Goal: Task Accomplishment & Management: Complete application form

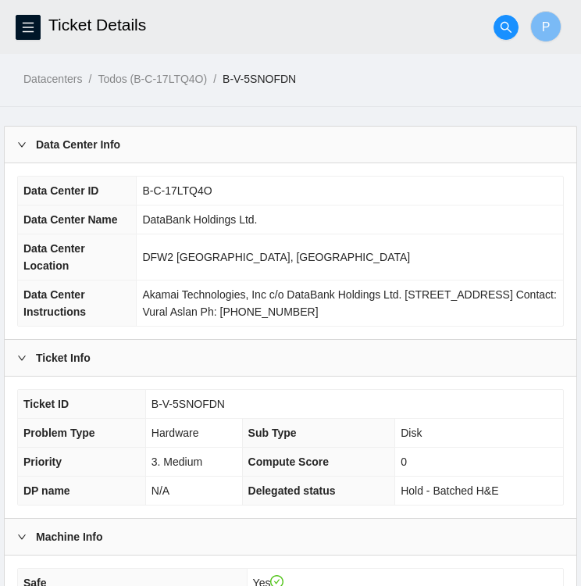
scroll to position [875, 0]
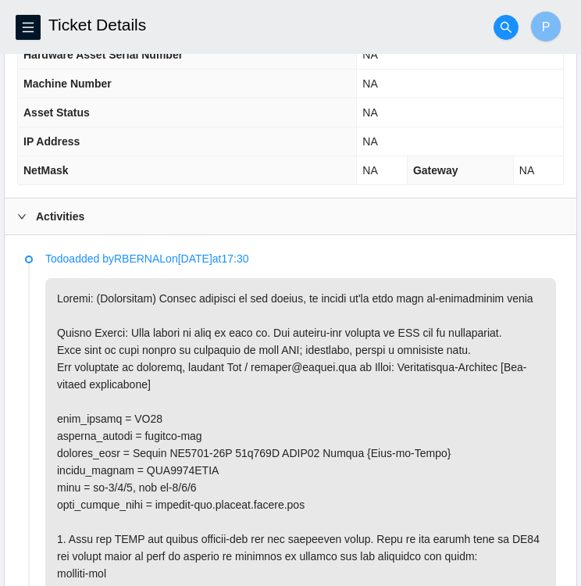
scroll to position [646, 0]
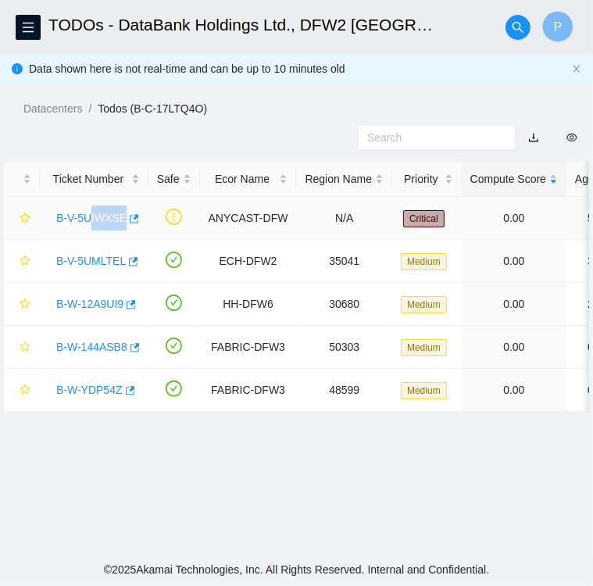
drag, startPoint x: 138, startPoint y: 199, endPoint x: 91, endPoint y: 213, distance: 48.2
click at [91, 213] on td "B-V-5UIWXSE" at bounding box center [94, 218] width 109 height 43
drag, startPoint x: 91, startPoint y: 213, endPoint x: 225, endPoint y: 138, distance: 152.9
click at [225, 138] on div at bounding box center [296, 137] width 593 height 41
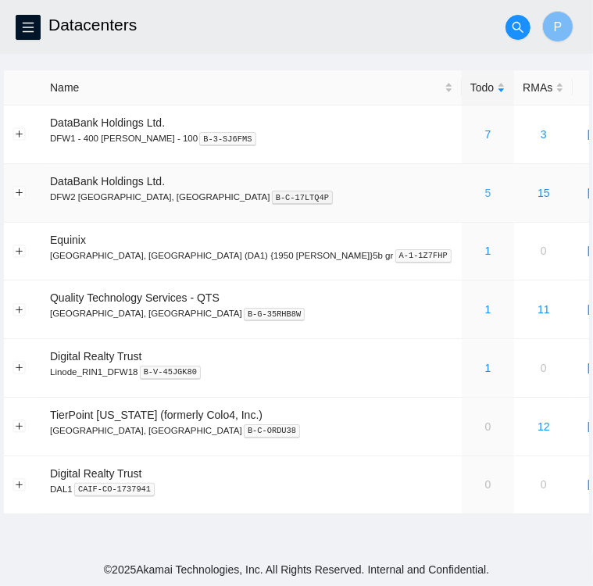
click at [485, 195] on link "5" at bounding box center [488, 193] width 6 height 13
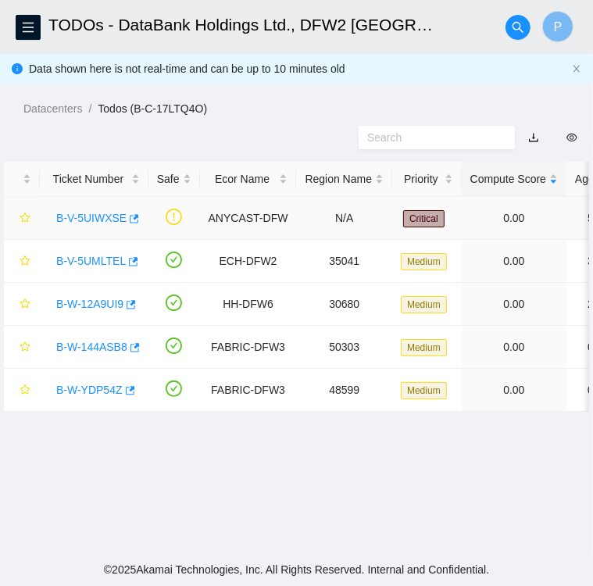
click at [102, 220] on link "B-V-5UIWXSE" at bounding box center [91, 218] width 70 height 13
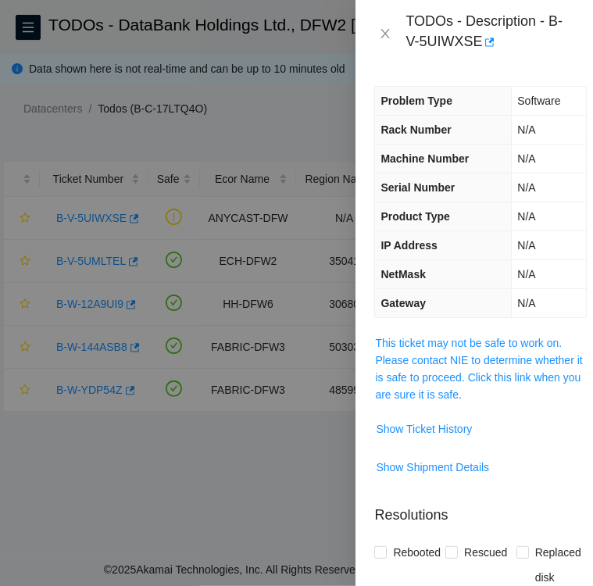
click at [279, 129] on div at bounding box center [296, 293] width 593 height 586
click at [385, 32] on icon "close" at bounding box center [385, 33] width 9 height 9
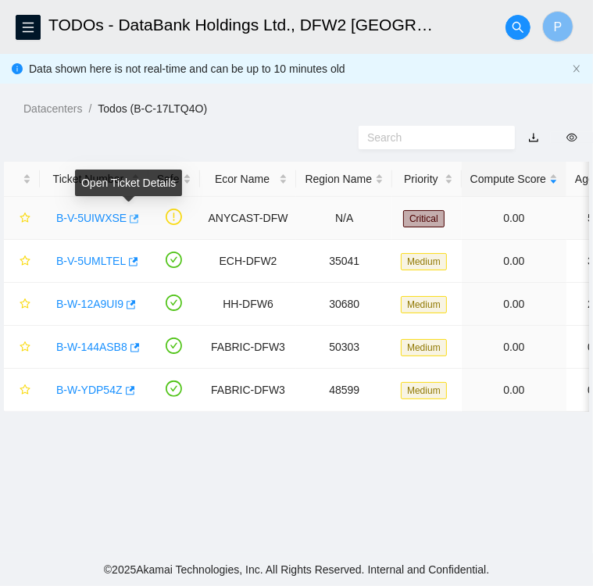
click at [129, 220] on icon "button" at bounding box center [132, 218] width 11 height 11
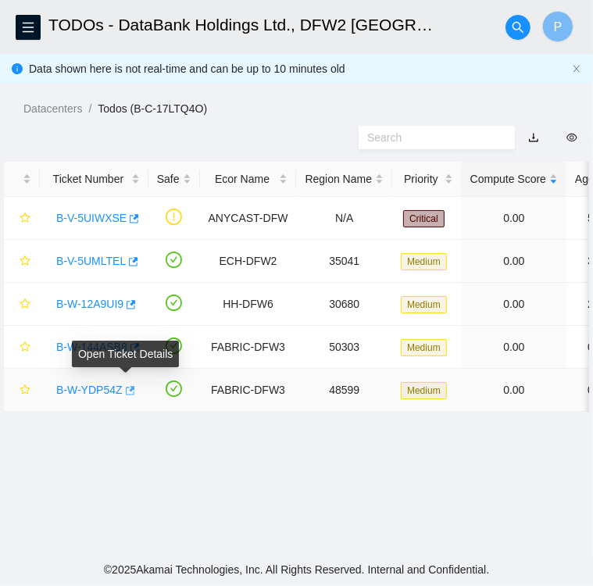
click at [126, 390] on icon "button" at bounding box center [130, 390] width 9 height 9
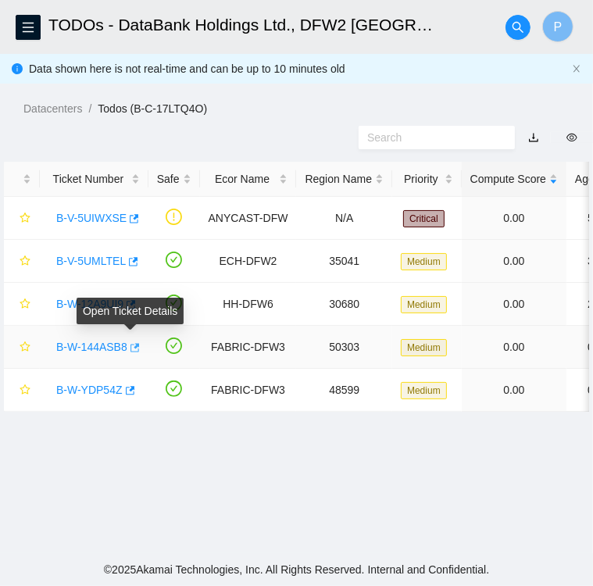
click at [129, 346] on icon "button" at bounding box center [133, 347] width 11 height 11
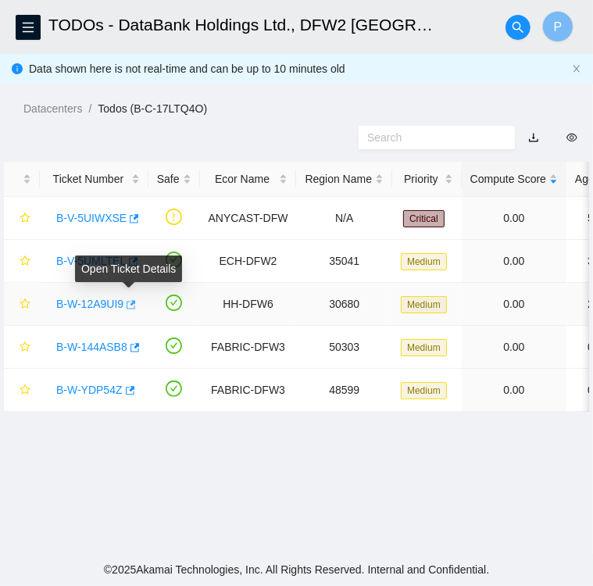
click at [127, 306] on icon "button" at bounding box center [129, 304] width 11 height 11
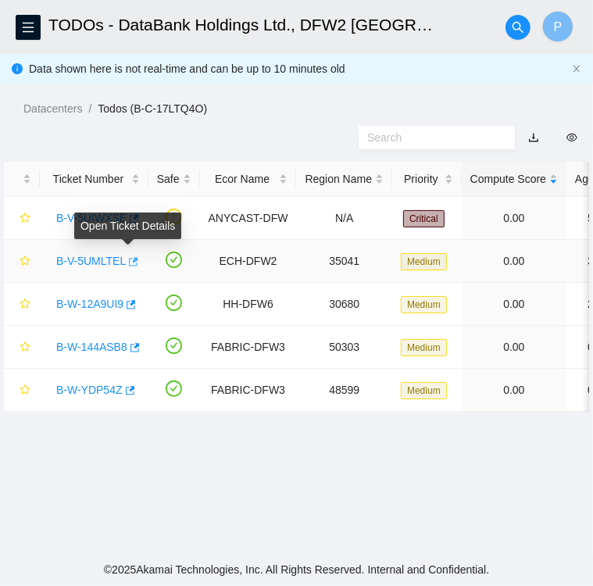
click at [127, 262] on icon "button" at bounding box center [132, 261] width 11 height 11
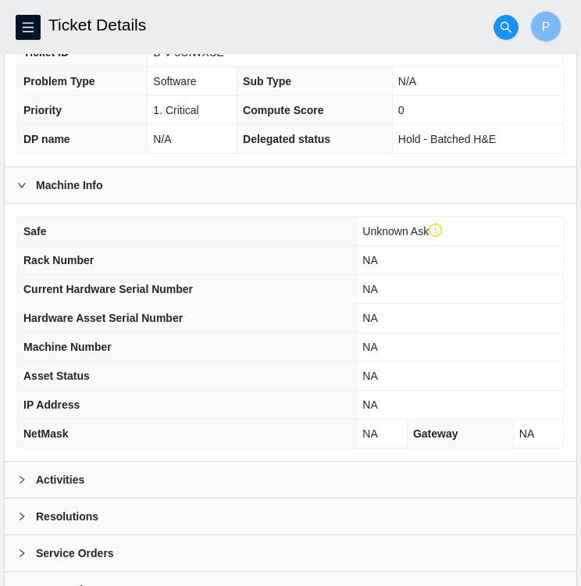
scroll to position [436, 0]
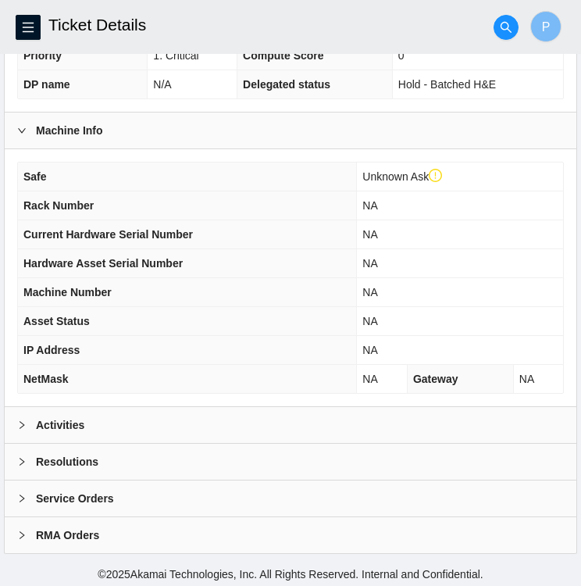
click at [156, 428] on div "Activities" at bounding box center [291, 425] width 572 height 36
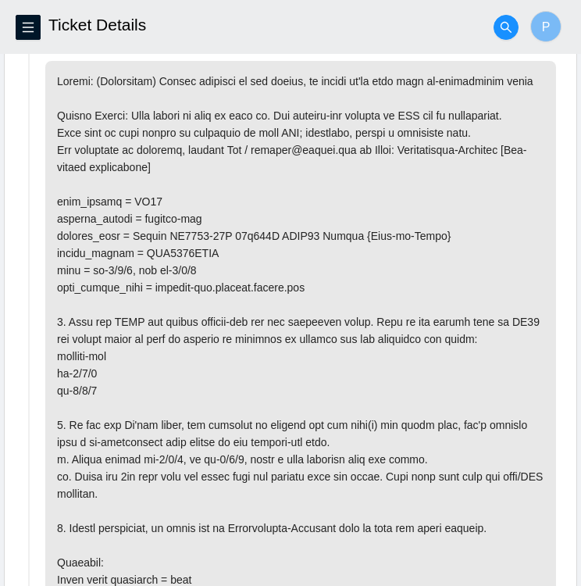
scroll to position [875, 0]
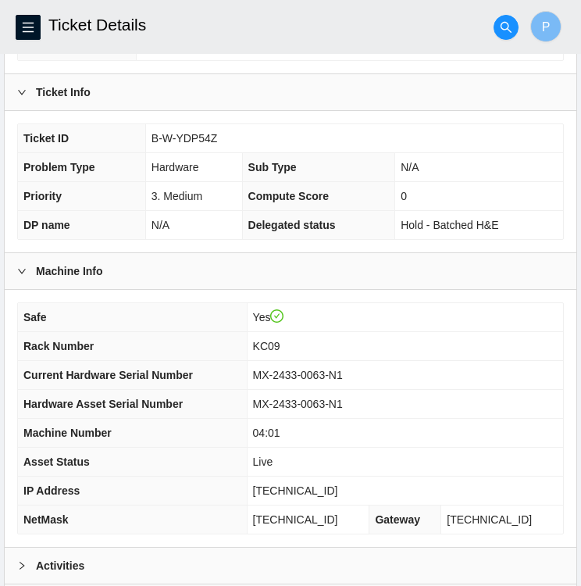
scroll to position [406, 0]
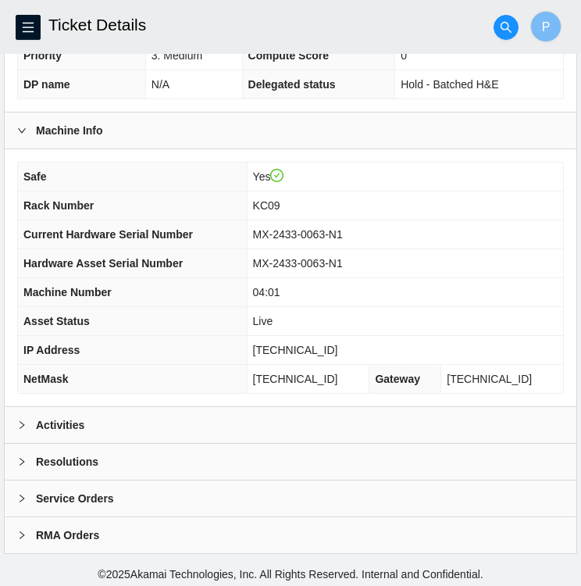
click at [43, 417] on b "Activities" at bounding box center [60, 425] width 48 height 17
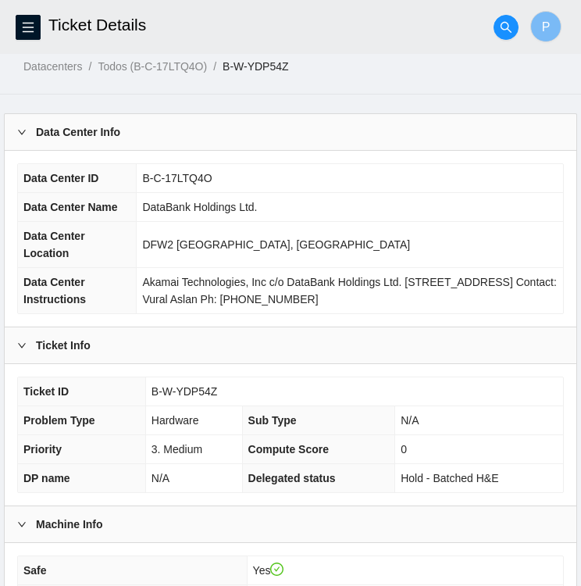
scroll to position [0, 0]
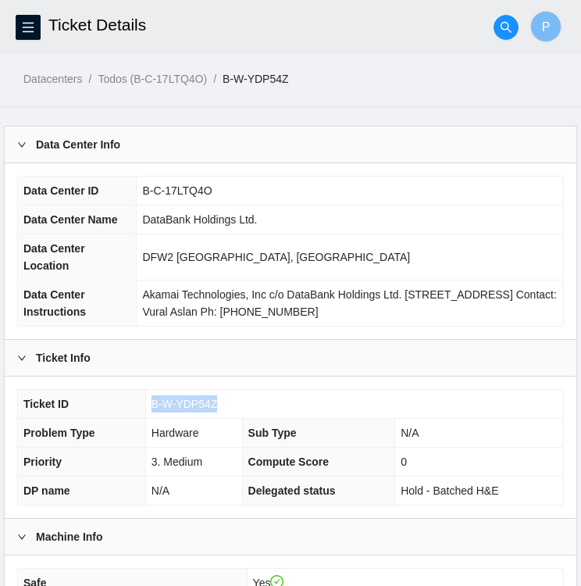
drag, startPoint x: 215, startPoint y: 399, endPoint x: 150, endPoint y: 399, distance: 64.9
click at [150, 399] on td "B-W-YDP54Z" at bounding box center [354, 404] width 418 height 29
copy span "B-W-YDP54Z"
click at [447, 229] on td "DataBank Holdings Ltd." at bounding box center [350, 220] width 427 height 29
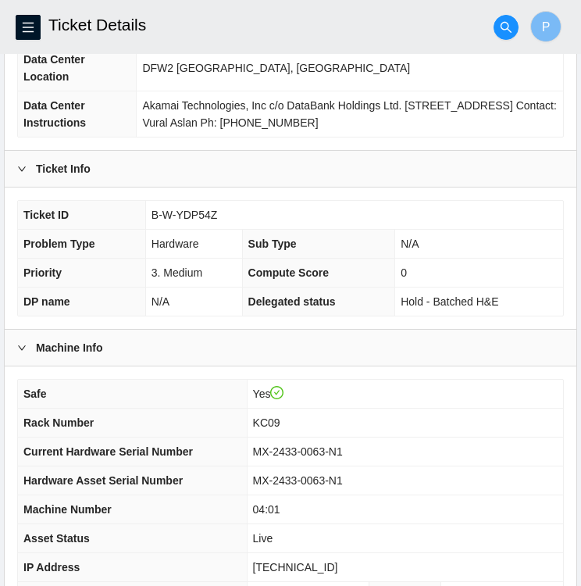
scroll to position [188, 0]
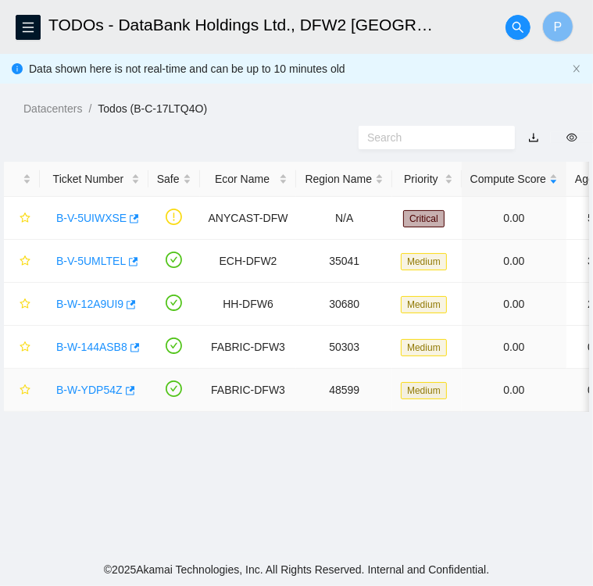
click at [96, 391] on link "B-W-YDP54Z" at bounding box center [89, 390] width 66 height 13
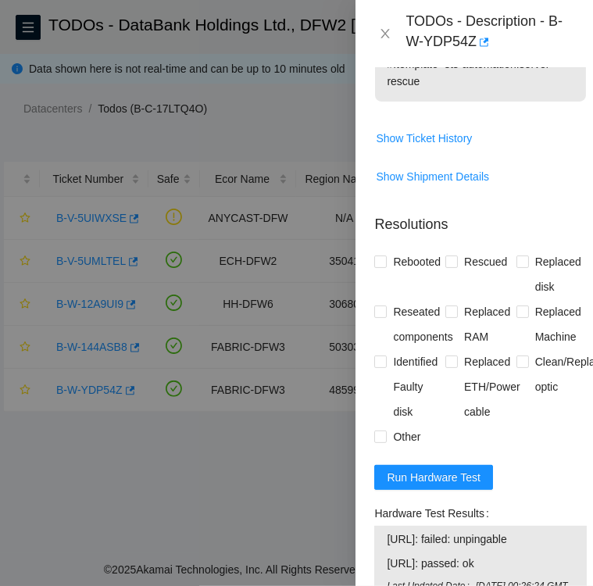
scroll to position [932, 0]
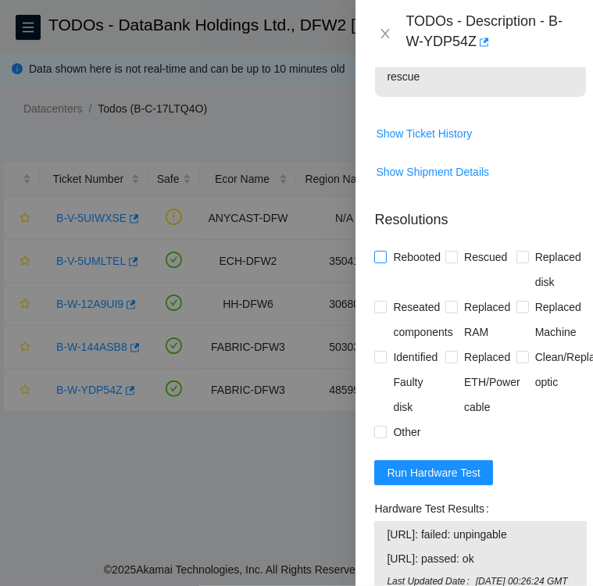
click at [383, 262] on input "Rebooted" at bounding box center [379, 256] width 11 height 11
checkbox input "true"
click at [384, 312] on input "Reseated components" at bounding box center [379, 306] width 11 height 11
checkbox input "true"
click at [381, 437] on input "Other" at bounding box center [379, 431] width 11 height 11
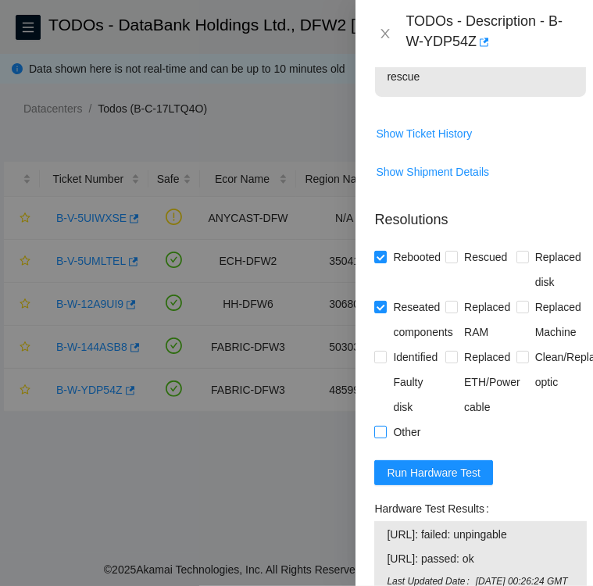
checkbox input "true"
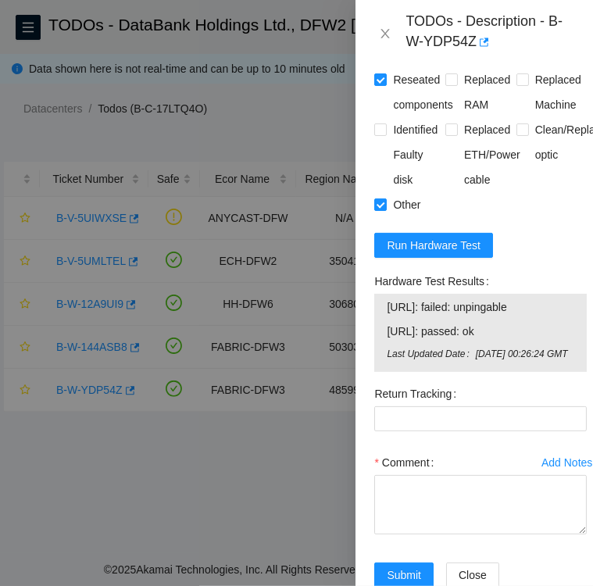
scroll to position [1160, 0]
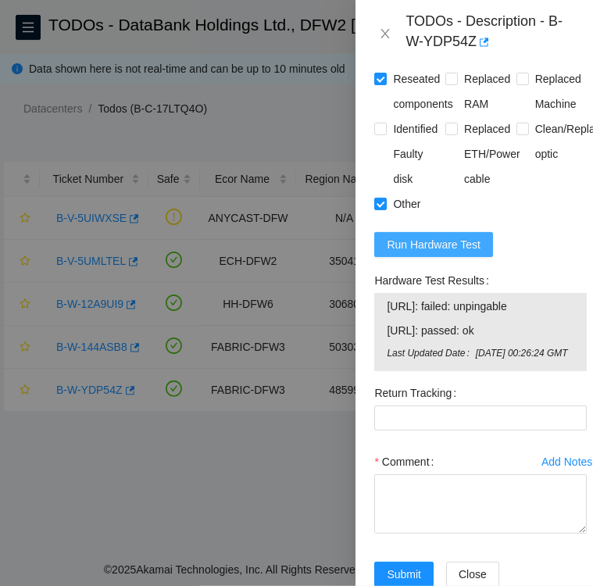
click at [435, 253] on span "Run Hardware Test" at bounding box center [434, 244] width 94 height 17
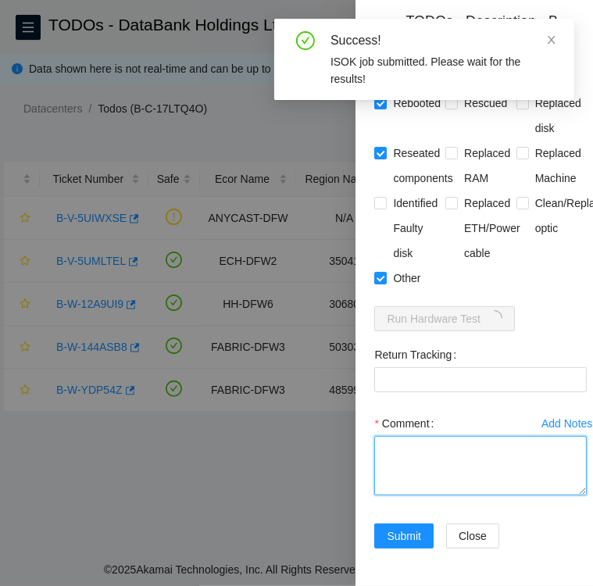
click at [419, 436] on textarea "Comment" at bounding box center [480, 465] width 213 height 59
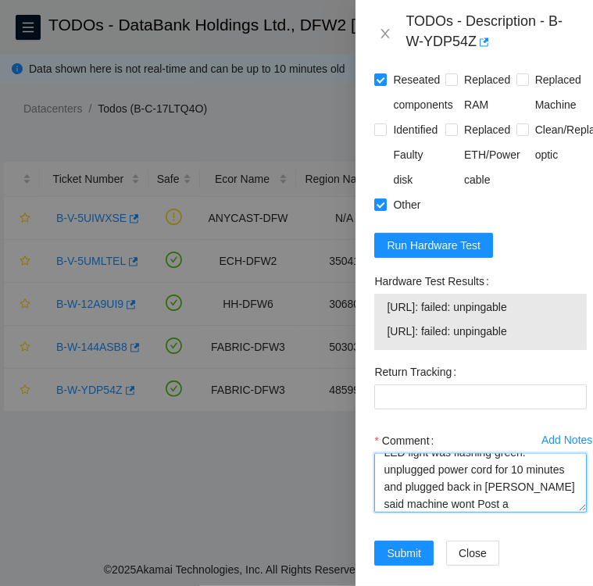
scroll to position [47, 0]
click at [531, 513] on textarea "Per todo report status of PSU LED. LED light was flashing green. unplugged powe…" at bounding box center [480, 482] width 213 height 59
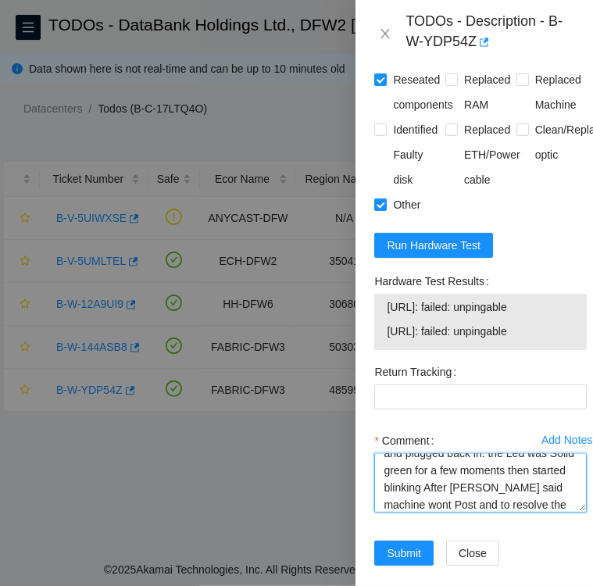
scroll to position [85, 0]
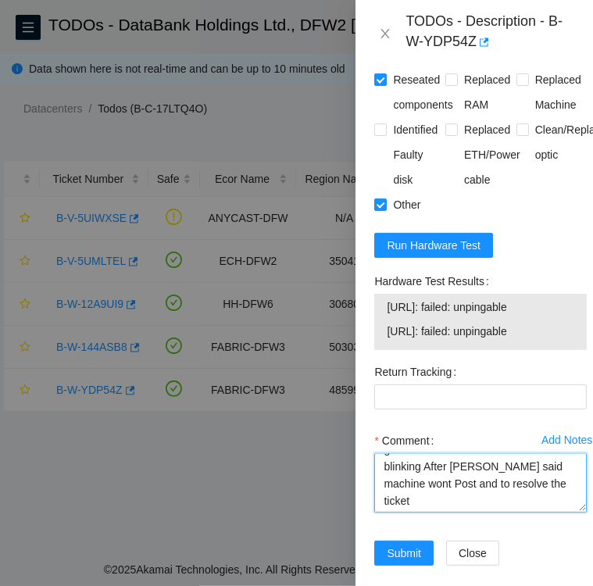
click at [400, 513] on textarea "Per todo report status of PSU LED. LED light was flashing green. unplugged powe…" at bounding box center [480, 482] width 213 height 59
click at [408, 513] on textarea "Per todo report status of PSU LED. LED light was flashing green. unplugged powe…" at bounding box center [480, 482] width 213 height 59
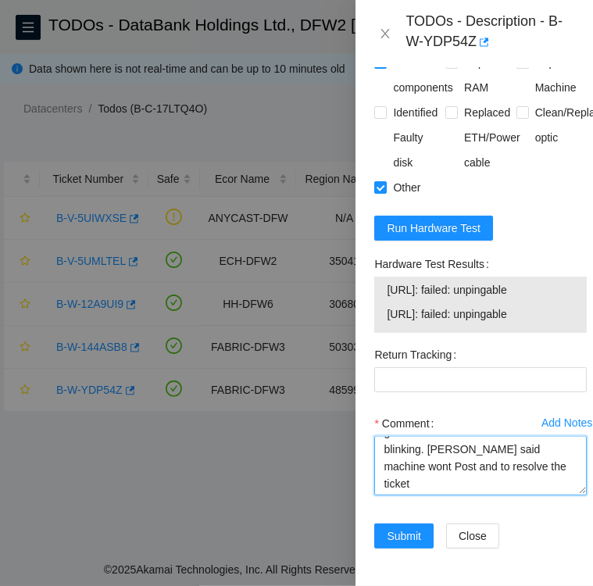
scroll to position [1250, 0]
drag, startPoint x: 391, startPoint y: 267, endPoint x: 435, endPoint y: 266, distance: 44.6
click at [435, 281] on span "23.61.206.202: failed: unpingable" at bounding box center [481, 289] width 188 height 17
drag, startPoint x: 435, startPoint y: 266, endPoint x: 381, endPoint y: 265, distance: 53.9
click at [381, 277] on div "23.61.206.202: failed: unpingable 23.61.206.203: failed: unpingable" at bounding box center [480, 305] width 213 height 56
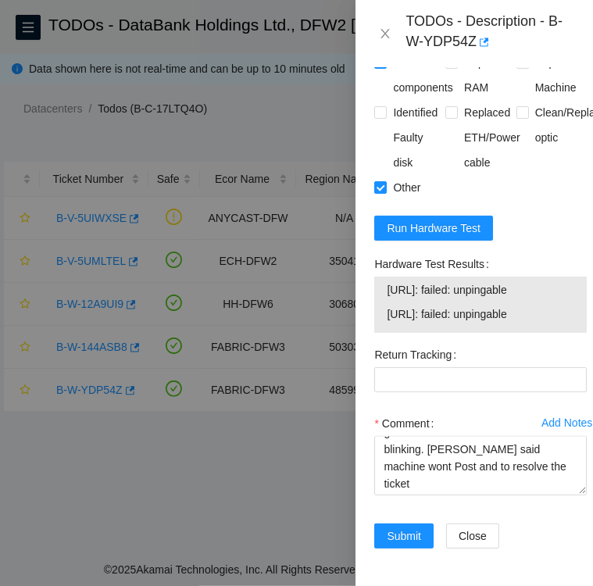
drag, startPoint x: 390, startPoint y: 266, endPoint x: 547, endPoint y: 294, distance: 159.6
click at [547, 294] on tbody "23.61.206.202: failed: unpingable 23.61.206.203: failed: unpingable" at bounding box center [480, 305] width 189 height 48
copy tbody "23.61.206.202: failed: unpingable 23.61.206.203: failed: unpingable"
click at [521, 456] on textarea "Per todo report status of PSU LED. LED light was flashing green. unplugged powe…" at bounding box center [480, 465] width 213 height 59
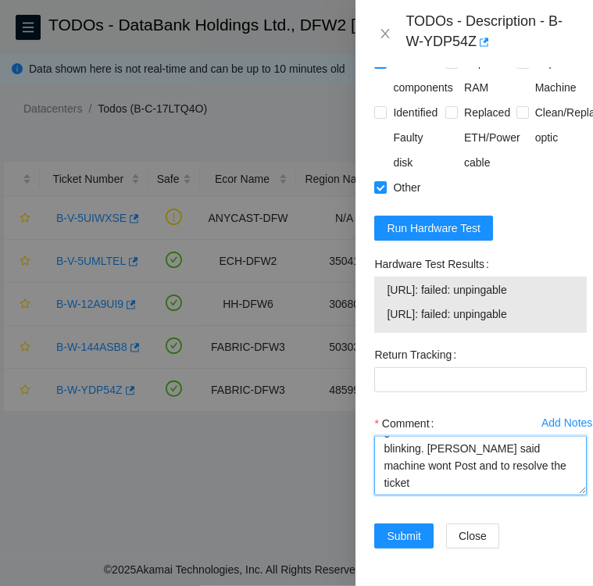
paste textarea "23.61.206.202: failed: unpingable 23.61.206.203: failed: unpingable"
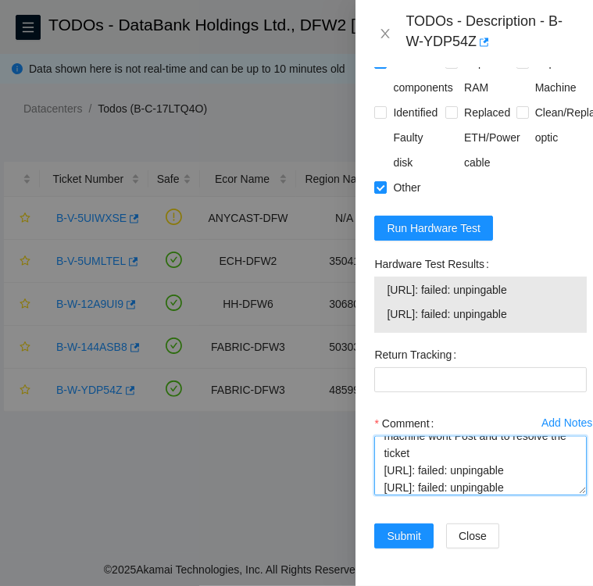
scroll to position [1200, 0]
type textarea "Per todo report status of PSU LED. LED light was flashing green. unplugged powe…"
click at [453, 119] on span at bounding box center [451, 112] width 13 height 13
click at [453, 117] on input "Replaced ETH/Power cable" at bounding box center [450, 111] width 11 height 11
checkbox input "true"
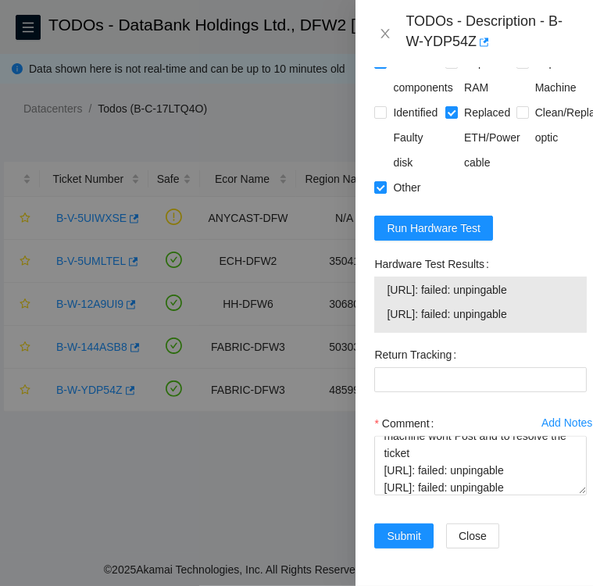
scroll to position [1250, 0]
click at [413, 528] on span "Submit" at bounding box center [404, 536] width 34 height 17
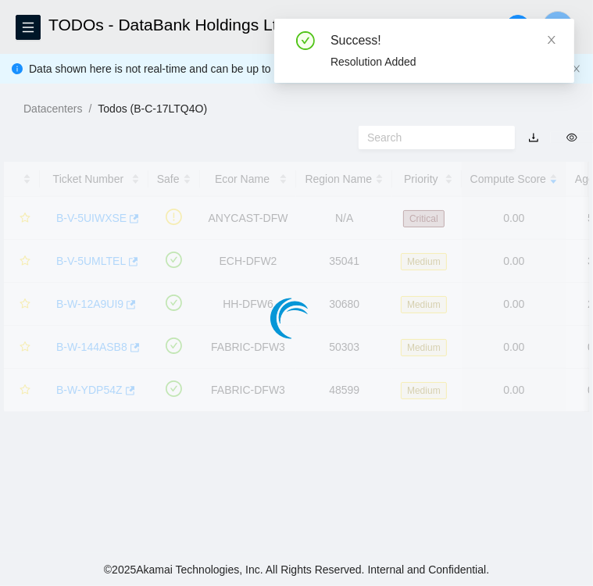
scroll to position [403, 0]
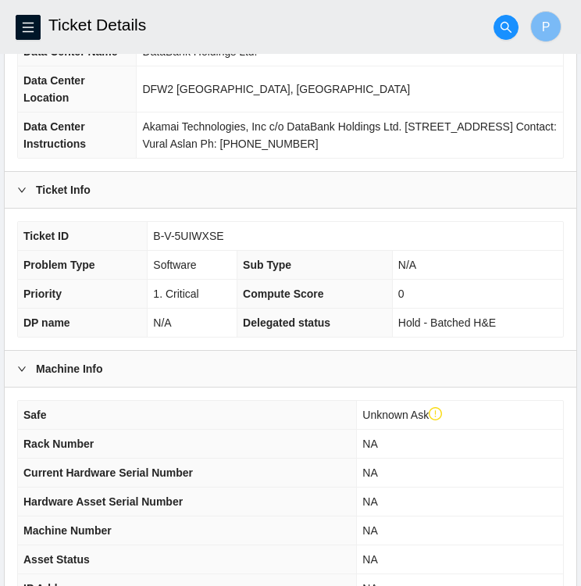
scroll to position [197, 0]
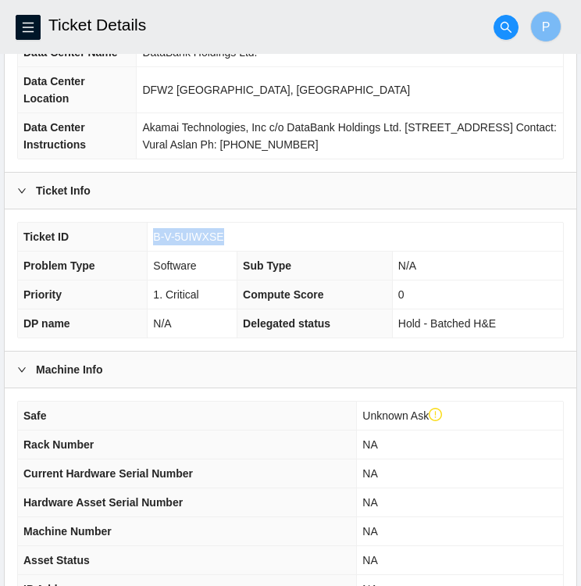
drag, startPoint x: 223, startPoint y: 229, endPoint x: 151, endPoint y: 240, distance: 72.7
click at [151, 240] on td "B-V-5UIWXSE" at bounding box center [356, 237] width 416 height 29
copy span "B-V-5UIWXSE"
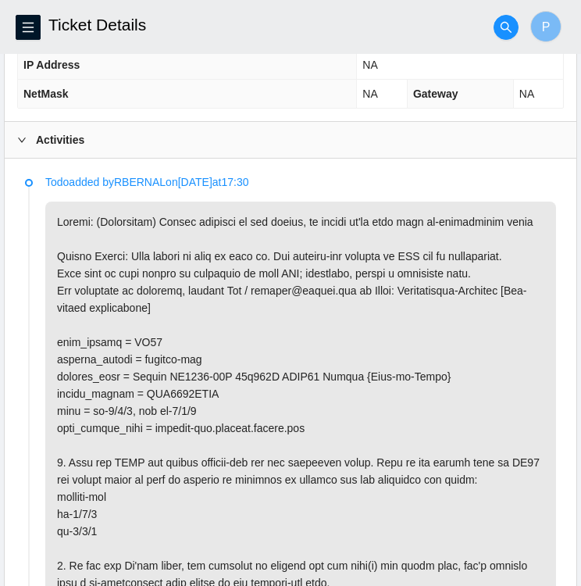
scroll to position [722, 0]
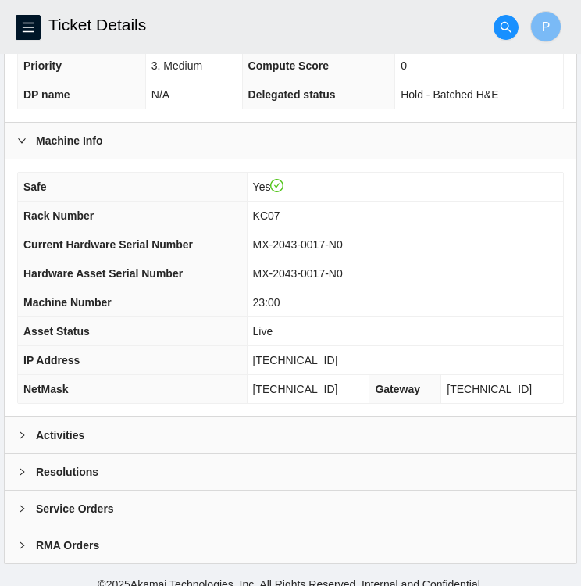
scroll to position [406, 0]
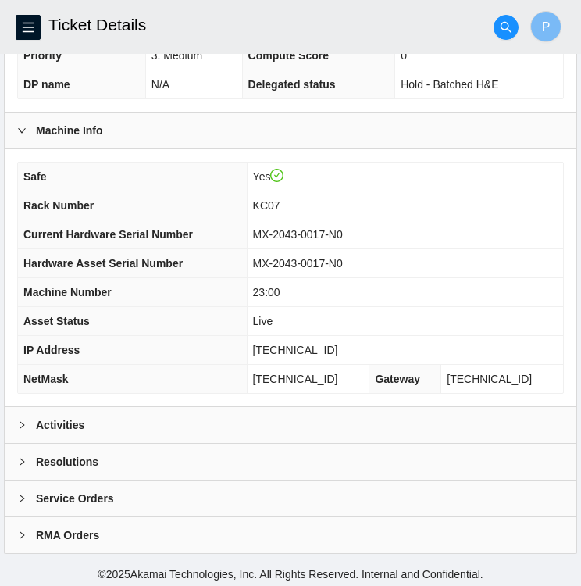
click at [41, 417] on b "Activities" at bounding box center [60, 425] width 48 height 17
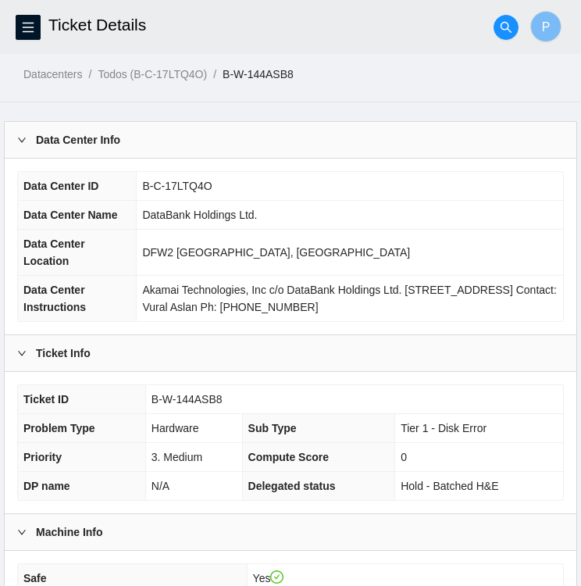
scroll to position [0, 0]
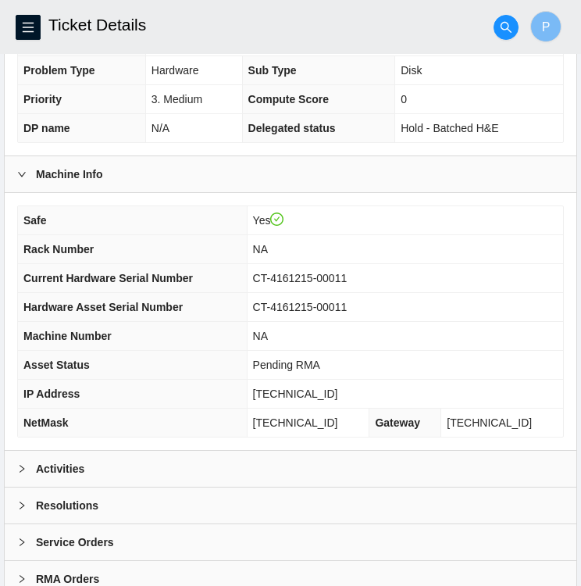
scroll to position [363, 0]
click at [40, 471] on b "Activities" at bounding box center [60, 468] width 48 height 17
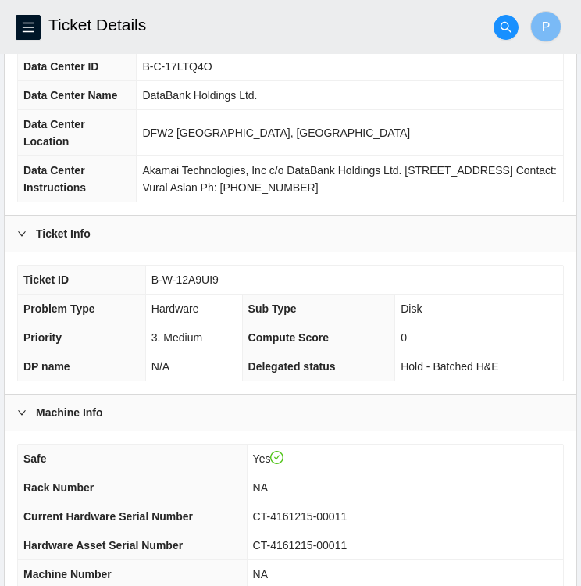
scroll to position [117, 0]
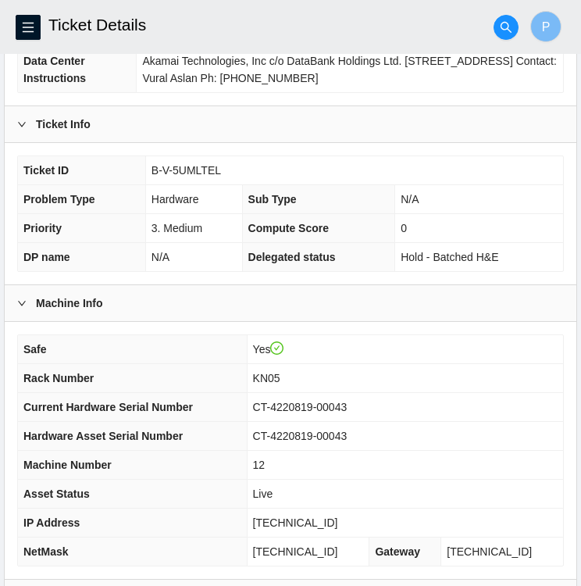
scroll to position [406, 0]
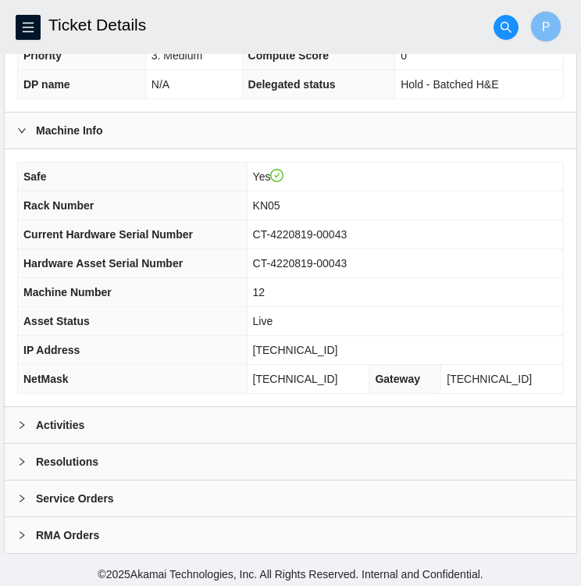
click at [24, 420] on icon "right" at bounding box center [21, 424] width 9 height 9
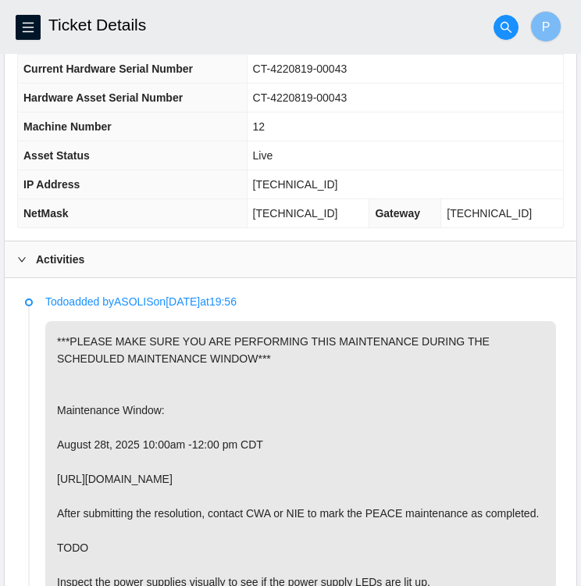
scroll to position [574, 0]
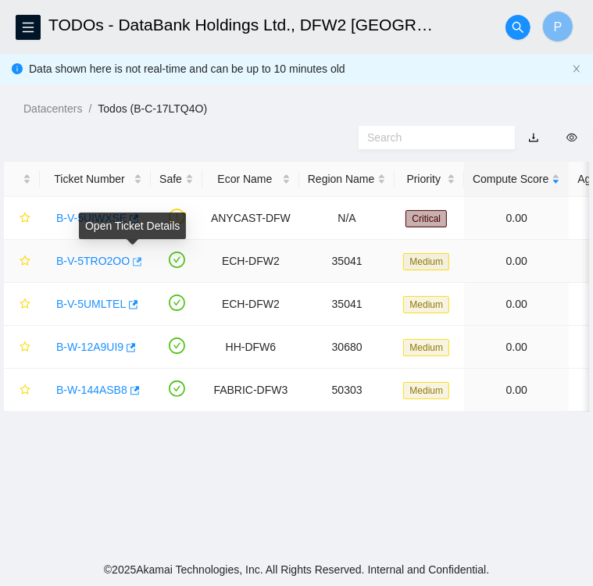
click at [134, 263] on icon "button" at bounding box center [136, 261] width 11 height 11
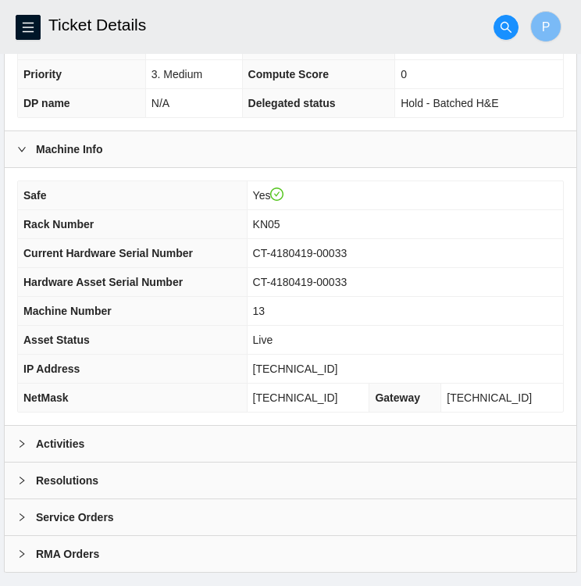
scroll to position [406, 0]
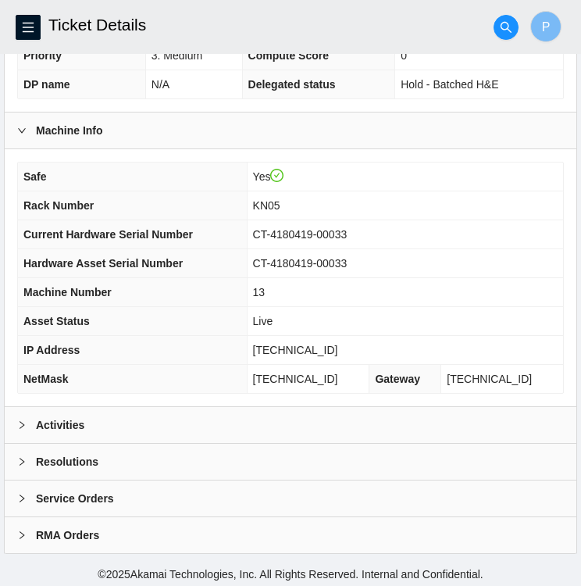
click at [29, 417] on div at bounding box center [26, 425] width 19 height 17
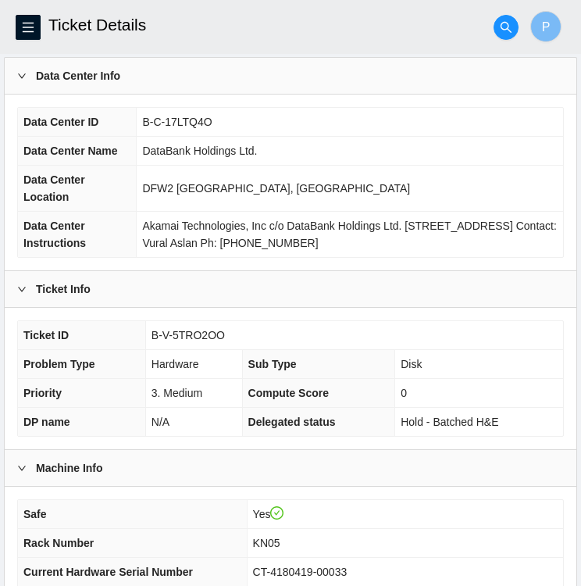
scroll to position [67, 0]
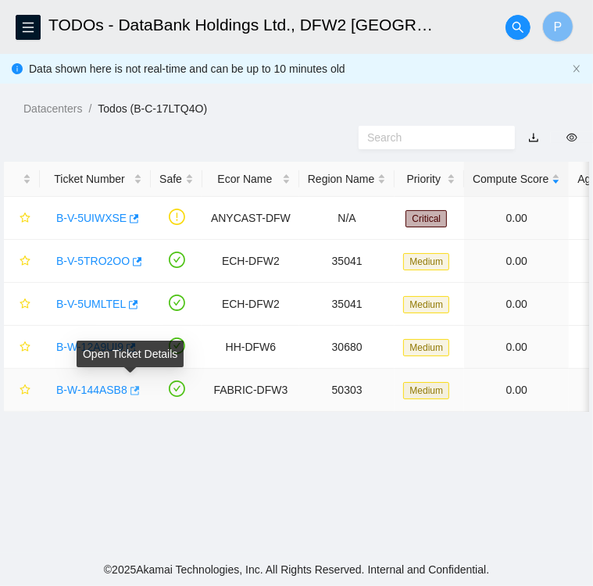
click at [131, 392] on icon "button" at bounding box center [133, 390] width 11 height 11
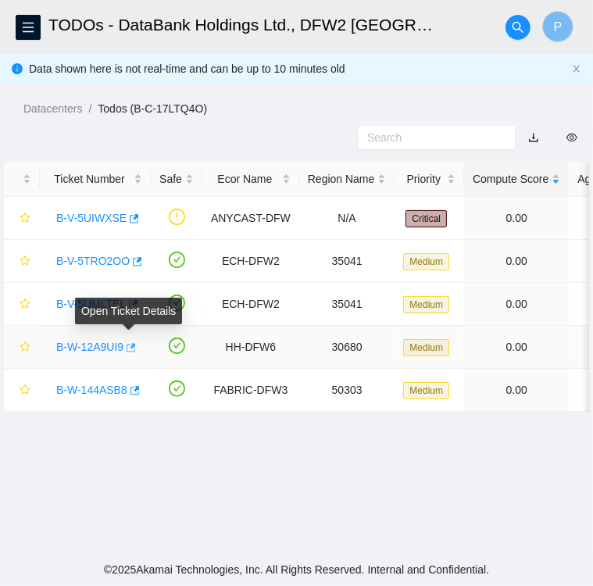
click at [131, 344] on icon "button" at bounding box center [131, 347] width 9 height 9
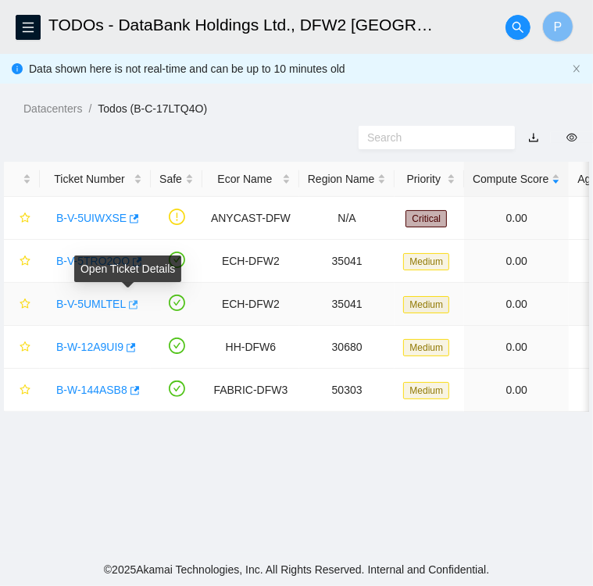
click at [130, 306] on icon "button" at bounding box center [132, 304] width 11 height 11
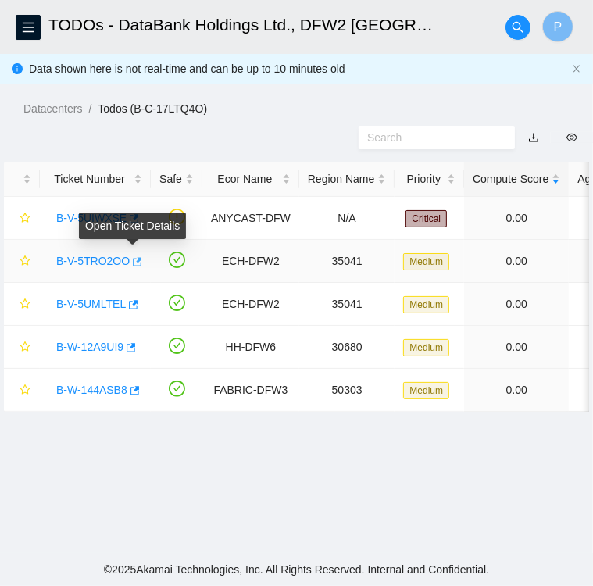
click at [133, 263] on icon "button" at bounding box center [136, 261] width 11 height 11
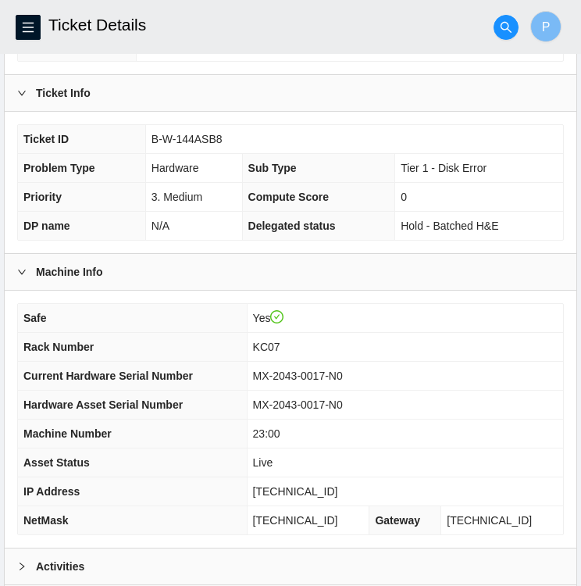
scroll to position [406, 0]
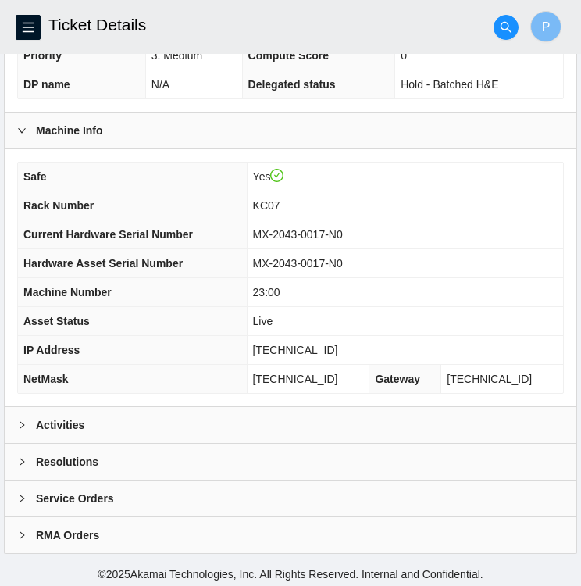
click at [32, 417] on div at bounding box center [26, 425] width 19 height 17
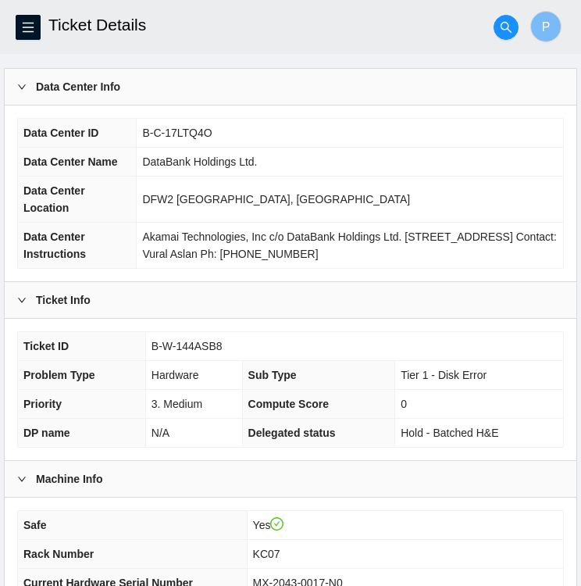
scroll to position [9, 0]
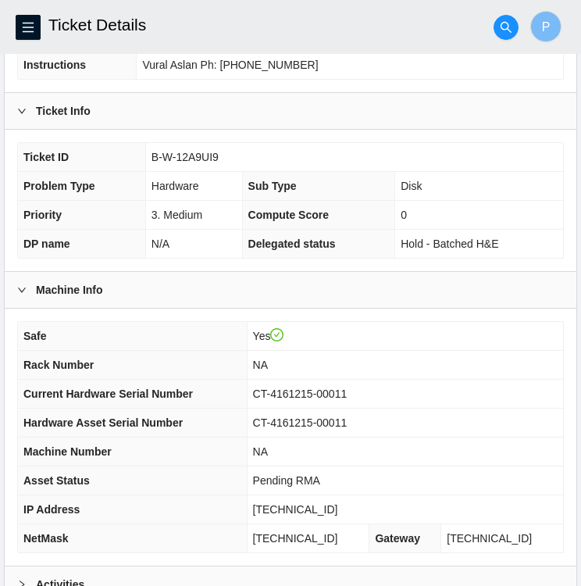
scroll to position [406, 0]
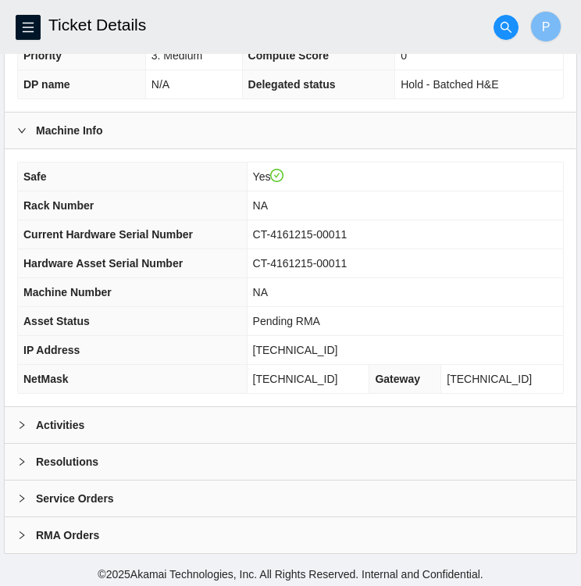
click at [77, 428] on b "Activities" at bounding box center [60, 425] width 48 height 17
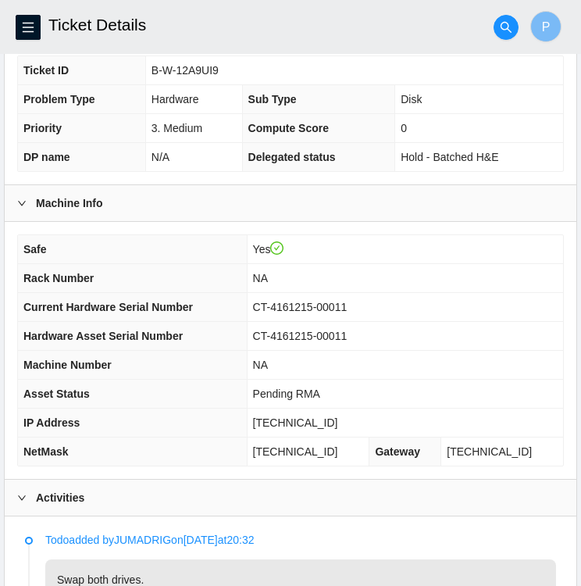
scroll to position [333, 0]
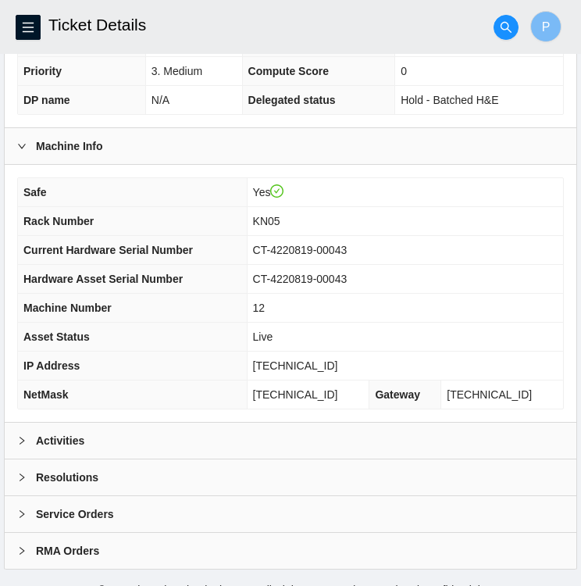
scroll to position [392, 0]
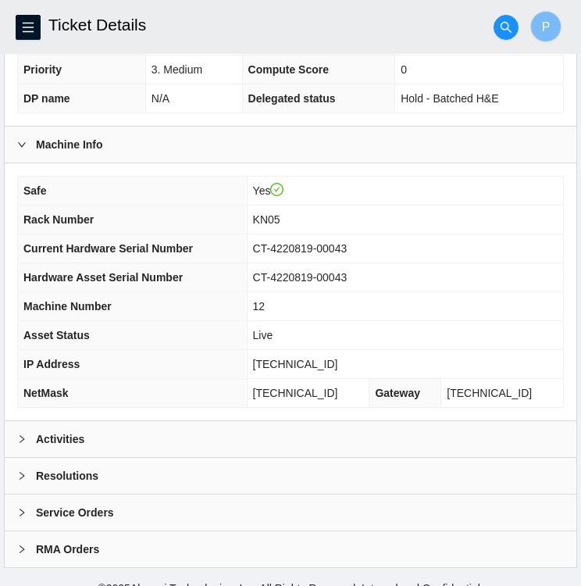
click at [15, 433] on div "Activities" at bounding box center [291, 439] width 572 height 36
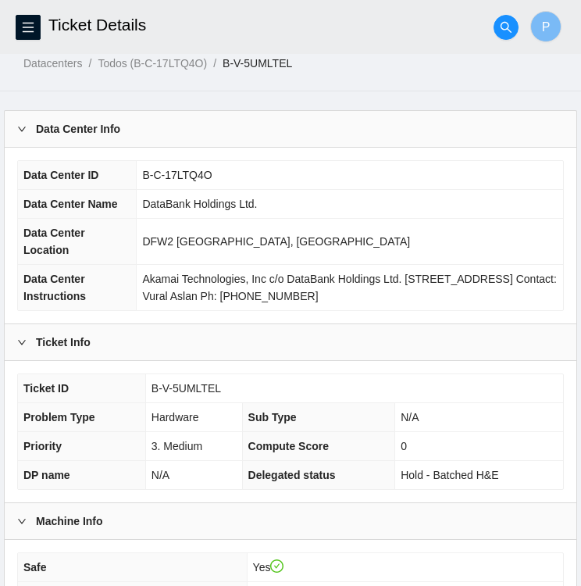
scroll to position [18, 0]
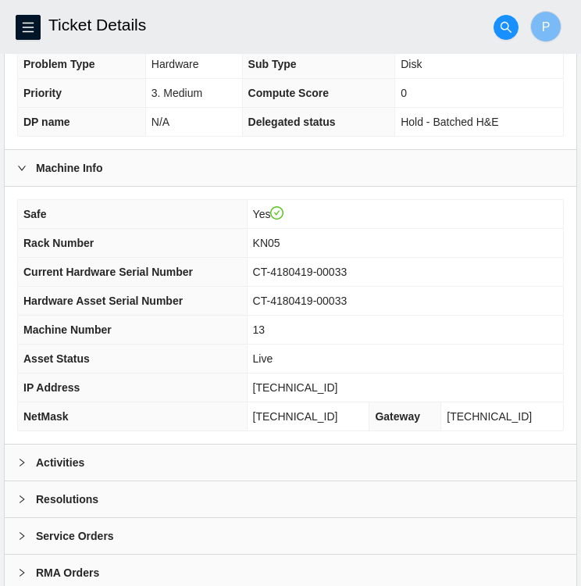
scroll to position [406, 0]
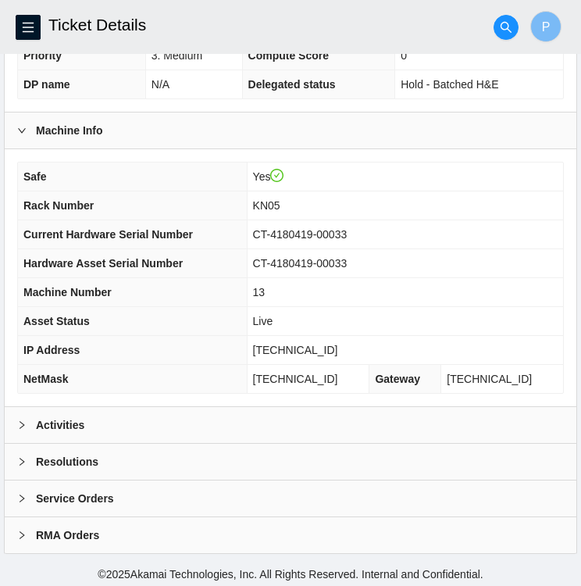
click at [178, 422] on div "Activities" at bounding box center [291, 425] width 572 height 36
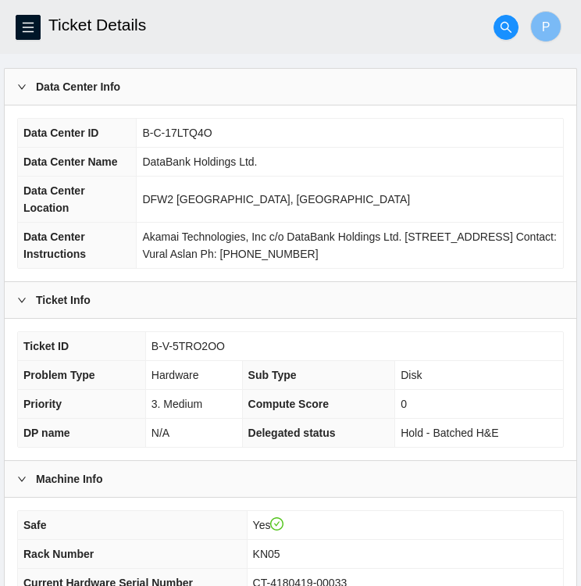
scroll to position [0, 0]
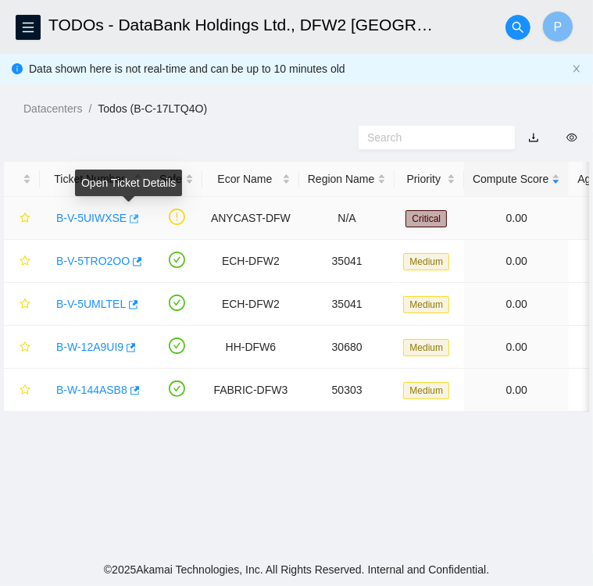
click at [131, 222] on icon "button" at bounding box center [132, 218] width 11 height 11
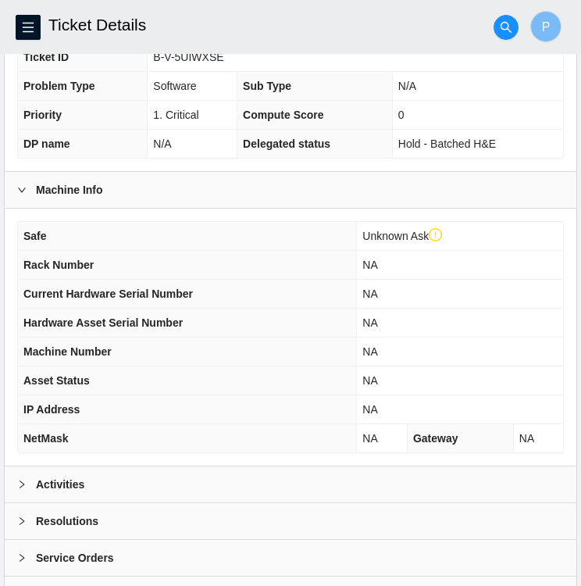
scroll to position [381, 0]
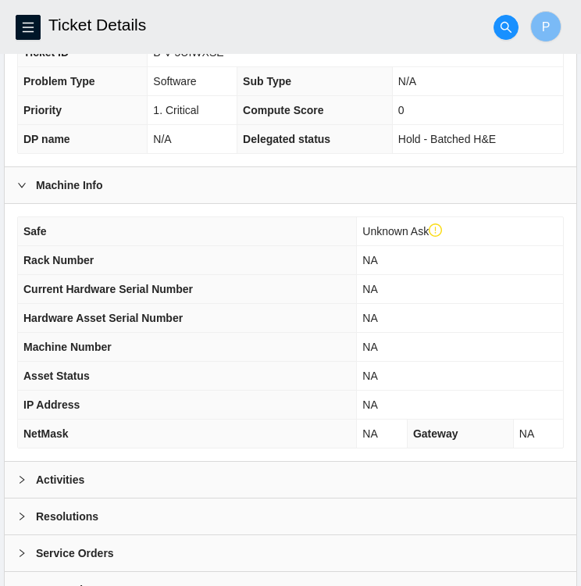
click at [494, 320] on td "NA" at bounding box center [460, 318] width 206 height 29
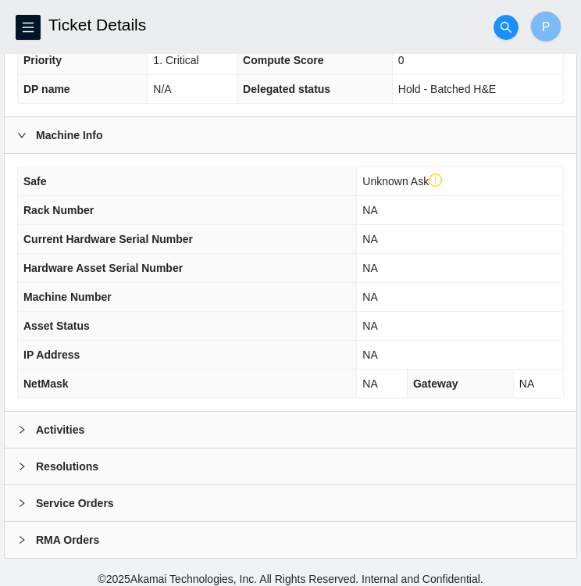
scroll to position [436, 0]
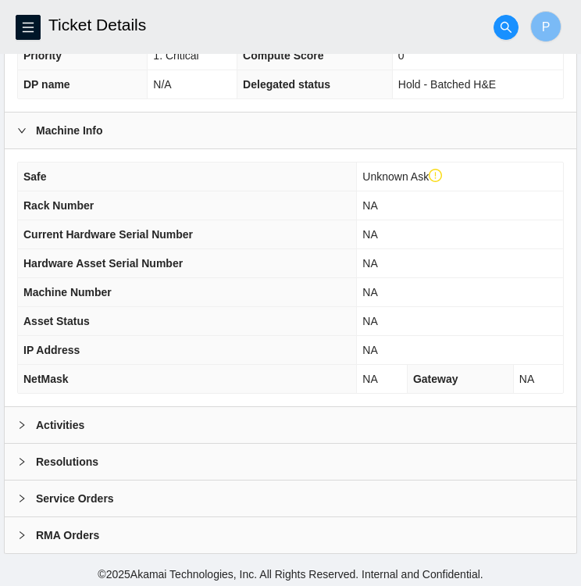
click at [34, 420] on div at bounding box center [26, 425] width 19 height 17
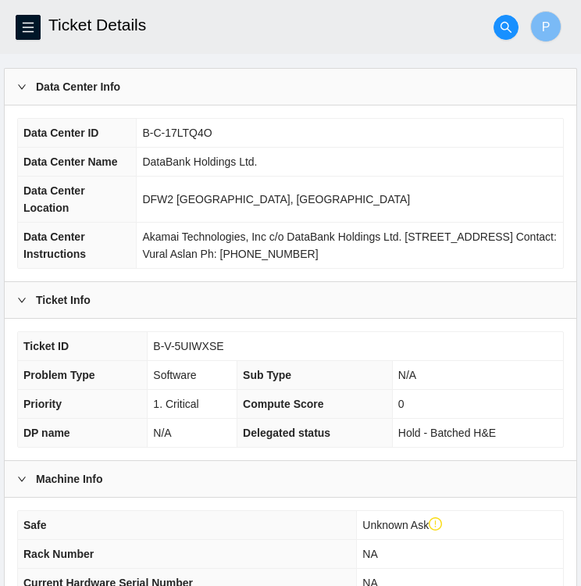
scroll to position [0, 0]
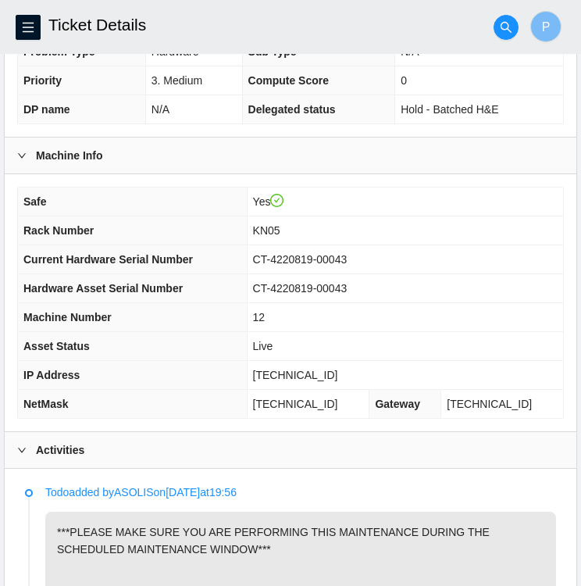
scroll to position [381, 0]
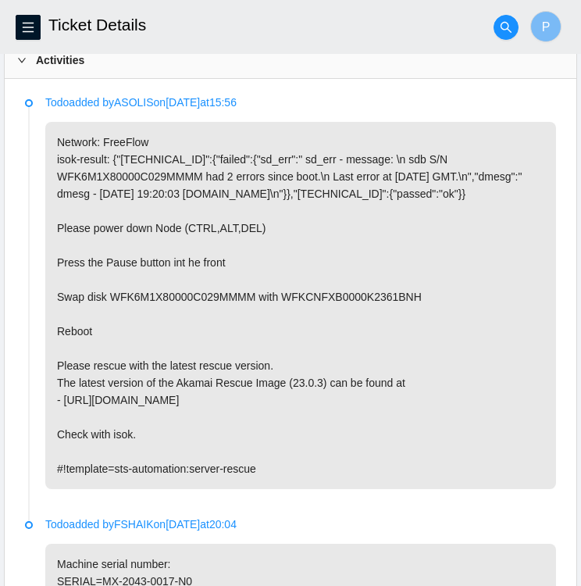
scroll to position [772, 0]
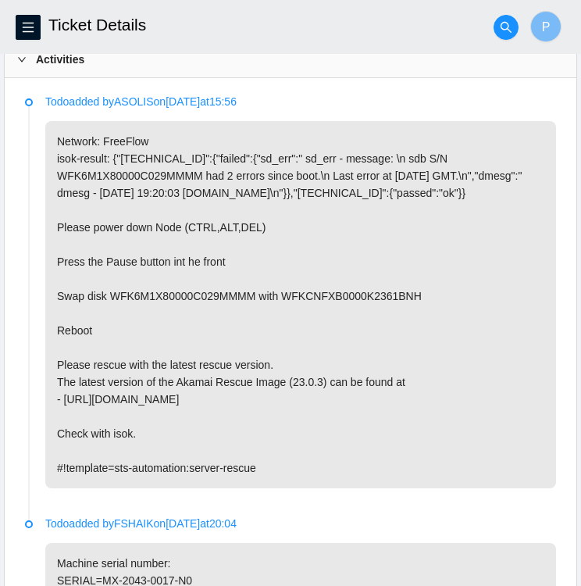
click at [524, 256] on p "Network: FreeFlow isok-result: {"[TECHNICAL_ID]":{"failed":{"sd_err":" sd_err -…" at bounding box center [300, 304] width 511 height 367
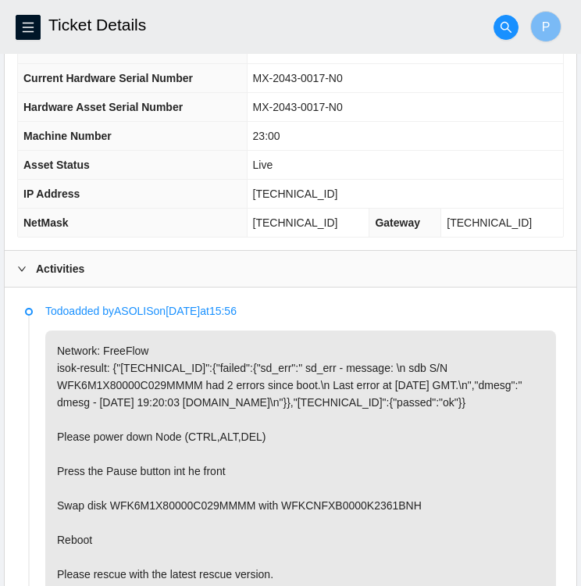
scroll to position [563, 0]
click at [343, 457] on p "Network: FreeFlow isok-result: {"23.55.177.176":{"failed":{"sd_err":" sd_err - …" at bounding box center [300, 514] width 511 height 367
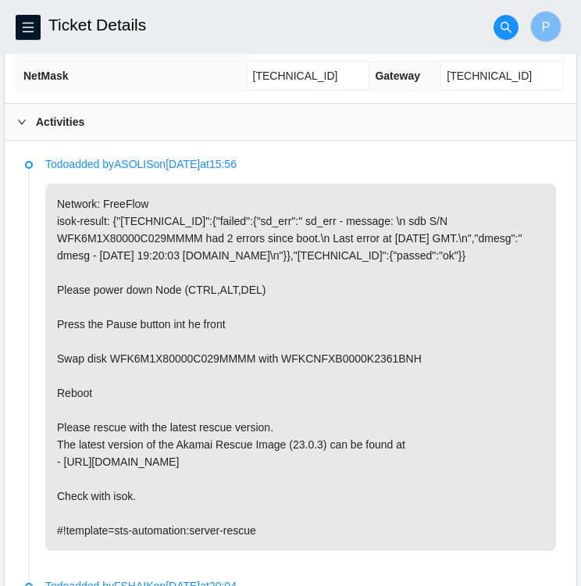
scroll to position [712, 0]
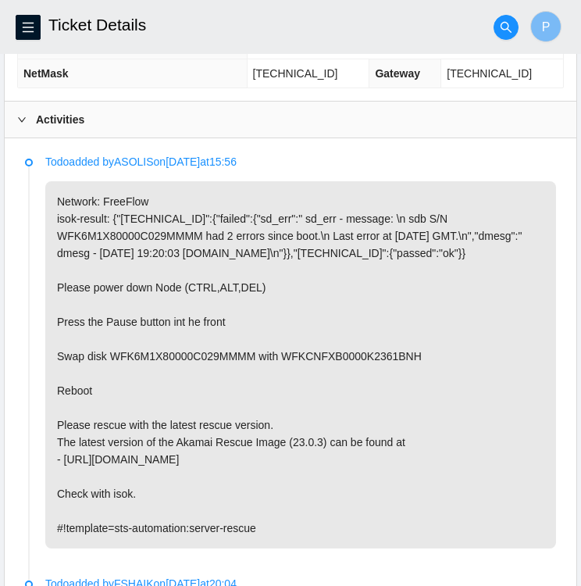
click at [278, 364] on p "Network: FreeFlow isok-result: {"23.55.177.176":{"failed":{"sd_err":" sd_err - …" at bounding box center [300, 364] width 511 height 367
click at [278, 364] on p "Network: FreeFlow isok-result: {"[TECHNICAL_ID]":{"failed":{"sd_err":" sd_err -…" at bounding box center [300, 364] width 511 height 367
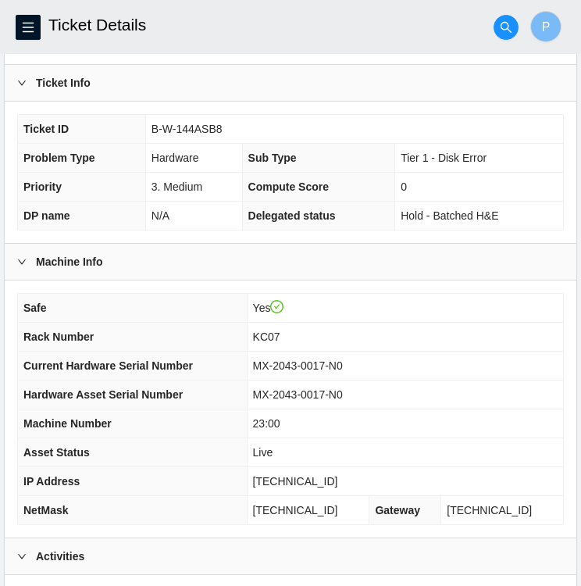
scroll to position [272, 0]
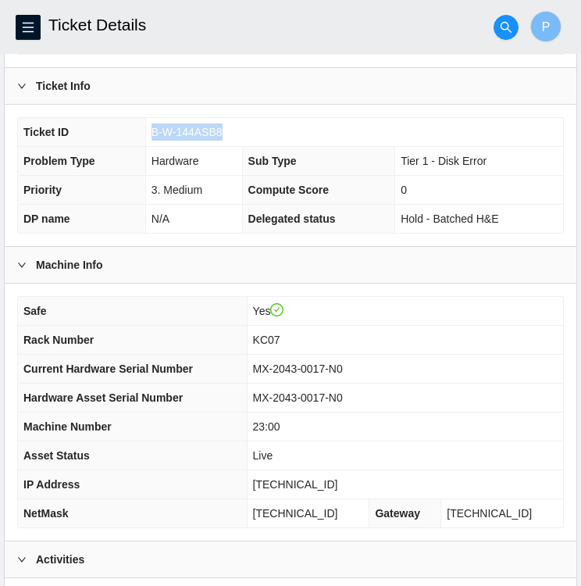
drag, startPoint x: 219, startPoint y: 131, endPoint x: 151, endPoint y: 127, distance: 68.2
click at [151, 127] on td "B-W-144ASB8" at bounding box center [354, 132] width 418 height 29
copy span "B-W-144ASB8"
click at [264, 361] on td "MX-2043-0017-N0" at bounding box center [405, 369] width 317 height 29
drag, startPoint x: 266, startPoint y: 361, endPoint x: 360, endPoint y: 373, distance: 94.5
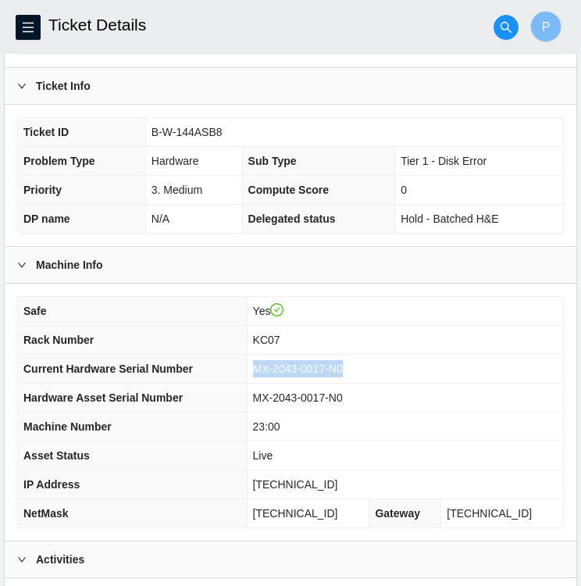
click at [360, 373] on td "MX-2043-0017-N0" at bounding box center [405, 369] width 317 height 29
copy span "MX-2043-0017-N0"
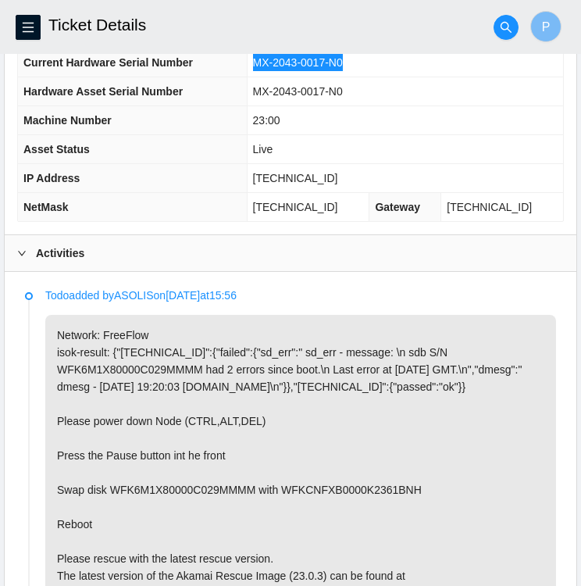
scroll to position [578, 0]
drag, startPoint x: 329, startPoint y: 503, endPoint x: 281, endPoint y: 503, distance: 48.5
click at [281, 503] on p "Network: FreeFlow isok-result: {"23.55.177.176":{"failed":{"sd_err":" sd_err - …" at bounding box center [300, 498] width 511 height 367
copy p "WFKCNFXB"
drag, startPoint x: 160, startPoint y: 500, endPoint x: 109, endPoint y: 499, distance: 50.8
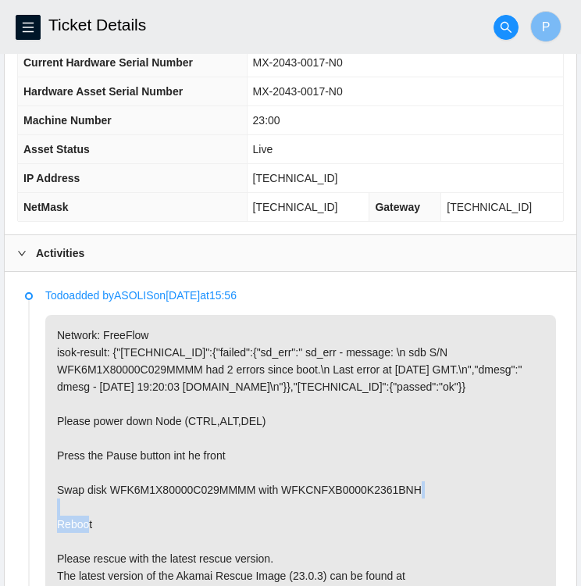
click at [109, 499] on p "Network: FreeFlow isok-result: {"23.55.177.176":{"failed":{"sd_err":" sd_err - …" at bounding box center [300, 498] width 511 height 367
copy p "WFK6M1X8"
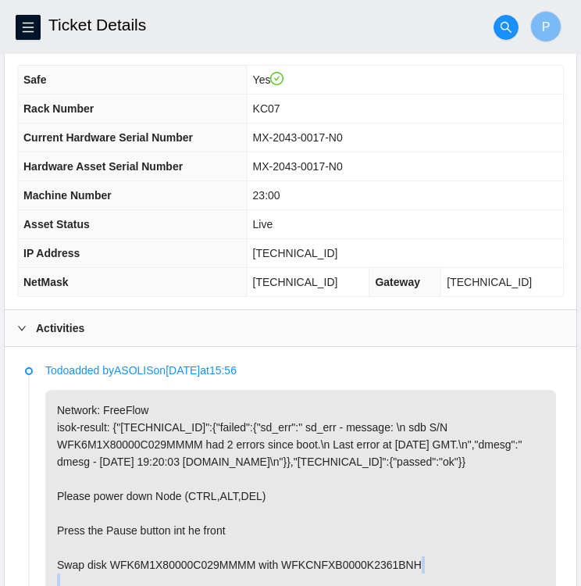
scroll to position [503, 0]
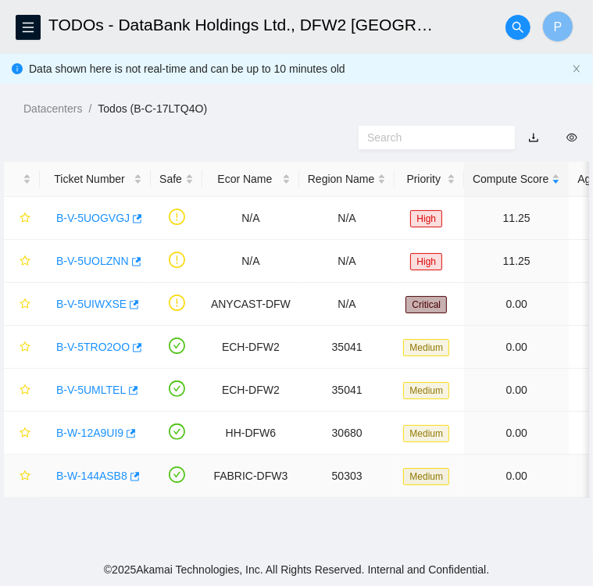
click at [91, 476] on link "B-W-144ASB8" at bounding box center [91, 476] width 71 height 13
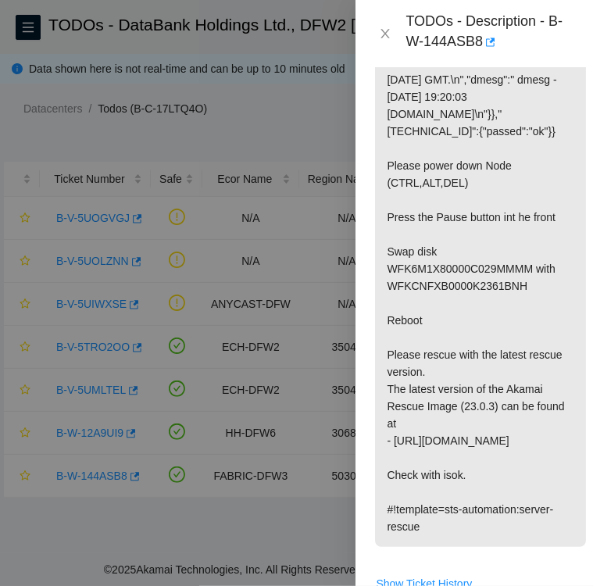
scroll to position [487, 0]
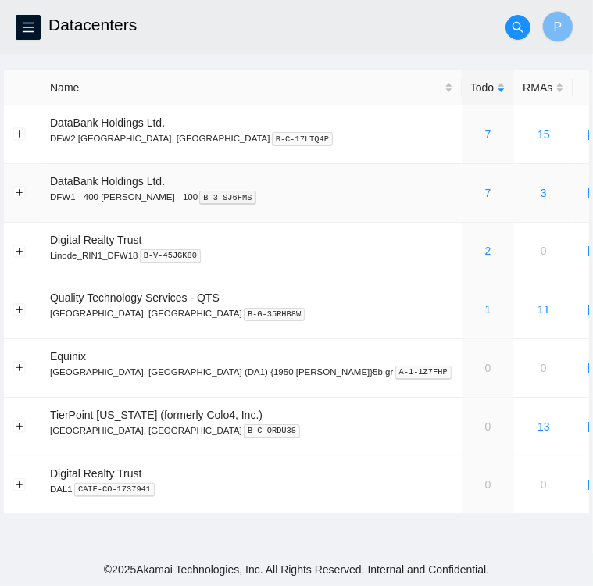
click at [28, 195] on td at bounding box center [23, 193] width 38 height 59
click at [485, 132] on link "7" at bounding box center [488, 134] width 6 height 13
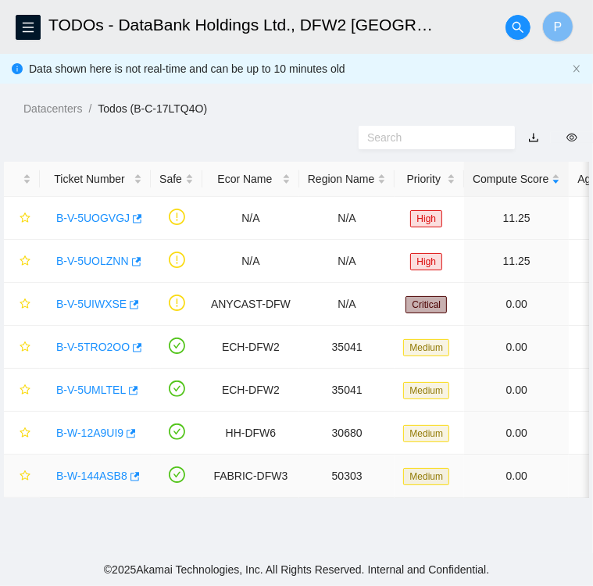
click at [93, 474] on link "B-W-144ASB8" at bounding box center [91, 476] width 71 height 13
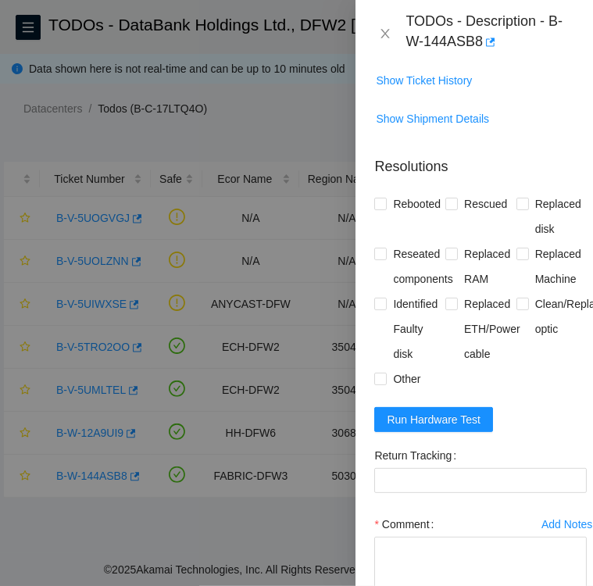
scroll to position [986, 0]
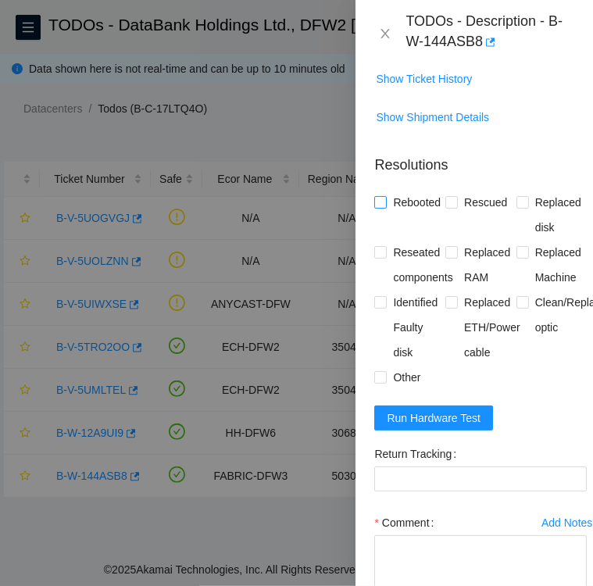
click at [381, 207] on input "Rebooted" at bounding box center [379, 201] width 11 height 11
checkbox input "true"
click at [448, 207] on input "Rescued" at bounding box center [450, 201] width 11 height 11
checkbox input "true"
click at [382, 257] on input "Reseated components" at bounding box center [379, 251] width 11 height 11
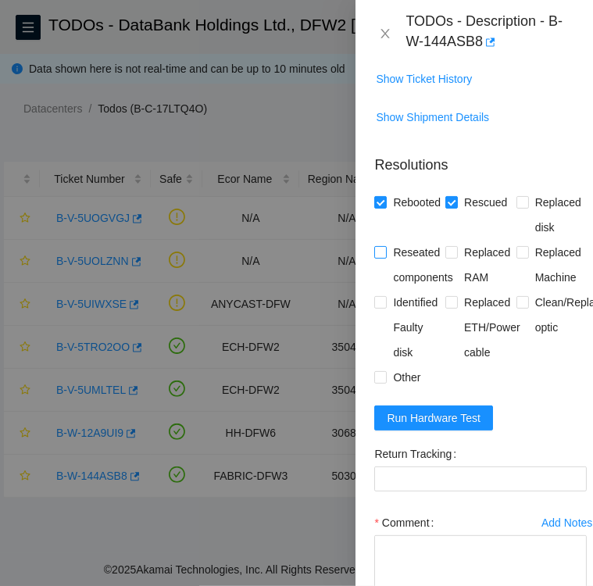
checkbox input "true"
click at [381, 382] on input "Other" at bounding box center [379, 376] width 11 height 11
checkbox input "true"
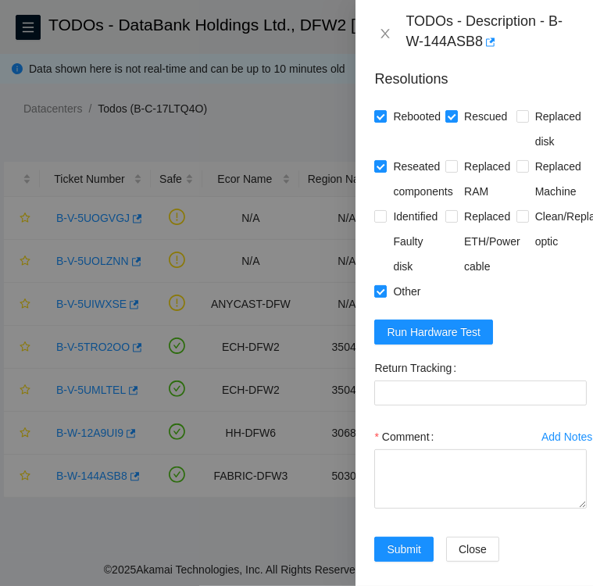
scroll to position [1074, 0]
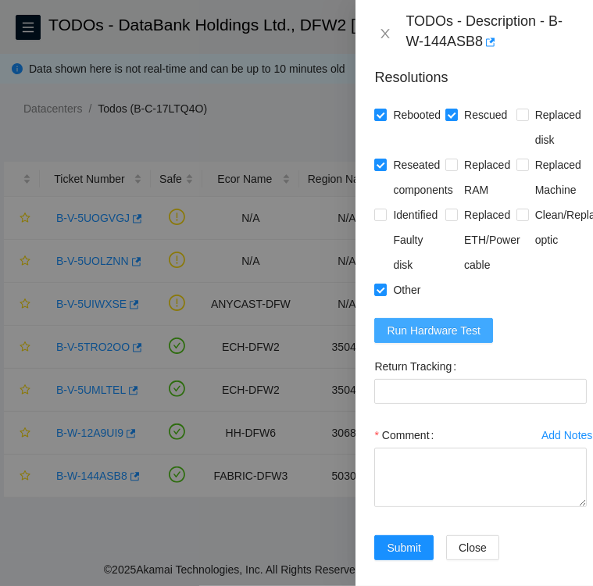
click at [451, 339] on span "Run Hardware Test" at bounding box center [434, 330] width 94 height 17
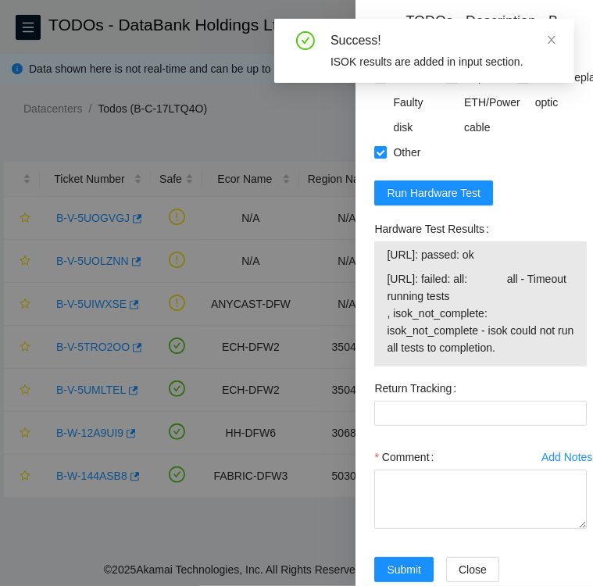
scroll to position [1212, 0]
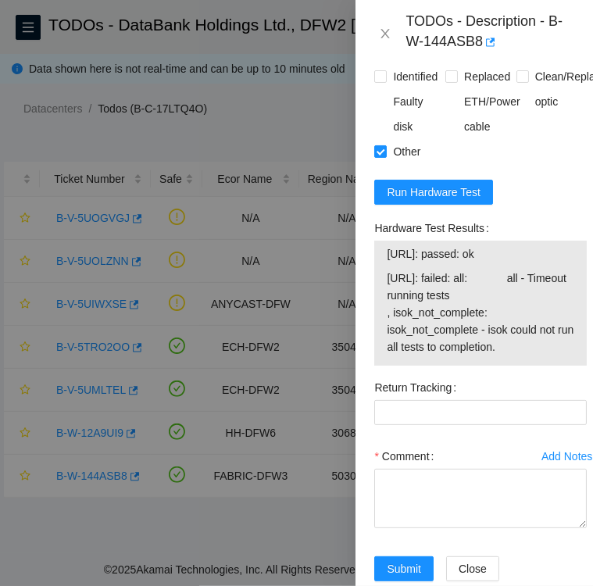
drag, startPoint x: 388, startPoint y: 302, endPoint x: 569, endPoint y: 332, distance: 183.7
click at [569, 332] on div "23.55.177.176: passed: ok 23.55.177.177: failed: all: all - Timeout running tes…" at bounding box center [480, 303] width 213 height 125
copy tbody
click at [481, 528] on textarea "Comment" at bounding box center [480, 498] width 213 height 59
paste textarea "23.55.177.176: passed: ok 23.55.177.177: failed: all: all - Timeout running tes…"
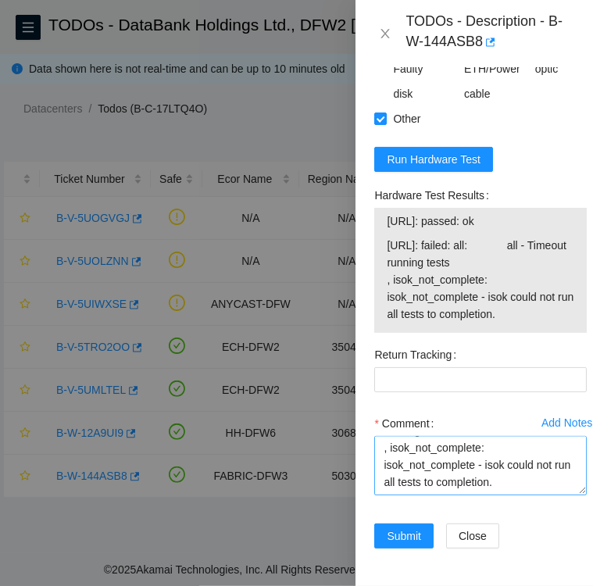
scroll to position [0, 0]
click at [382, 436] on textarea "23.55.177.176: passed: ok 23.55.177.177: failed: all: all - Timeout running tes…" at bounding box center [480, 465] width 213 height 59
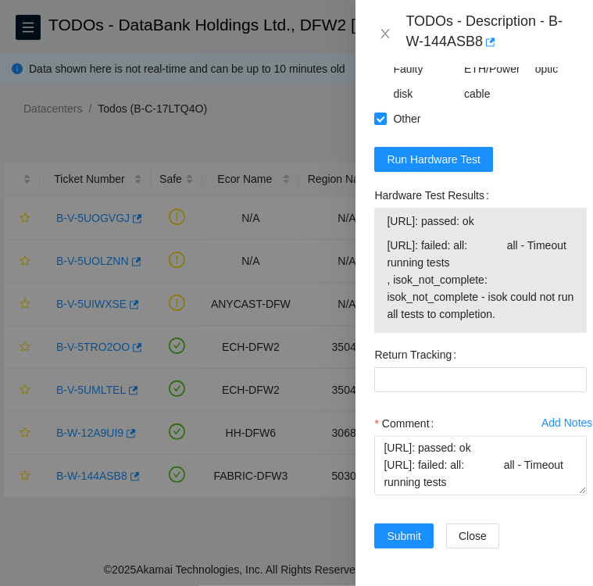
click at [375, 183] on label "Hardware Test Results" at bounding box center [434, 195] width 120 height 25
drag, startPoint x: 373, startPoint y: 172, endPoint x: 491, endPoint y: 174, distance: 118.0
click at [491, 183] on div "Hardware Test Results 23.55.177.176: passed: ok 23.55.177.177: failed: all: all…" at bounding box center [480, 262] width 225 height 159
copy label "Hardware Test Results"
click at [381, 436] on textarea "23.55.177.176: passed: ok 23.55.177.177: failed: all: all - Timeout running tes…" at bounding box center [480, 465] width 213 height 59
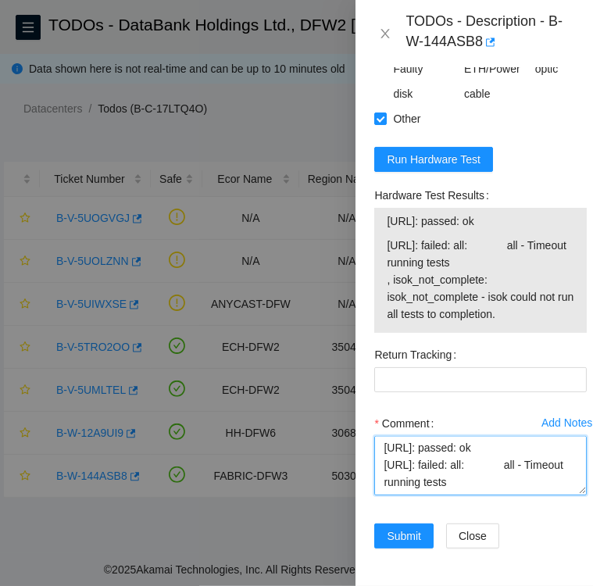
paste textarea "Hardware Test Results"
click at [381, 436] on textarea "Hardware Test Results 23.55.177.176: passed: ok 23.55.177.177: failed: all: all…" at bounding box center [480, 465] width 213 height 59
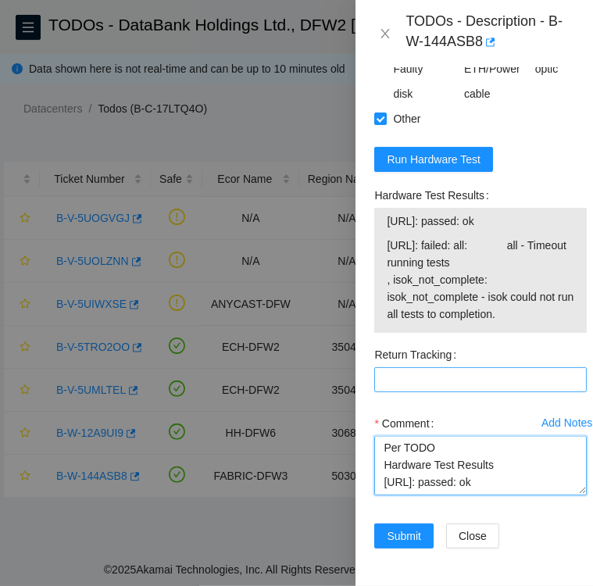
scroll to position [1318, 0]
click at [472, 439] on textarea "Per TODO shutdown Node0 swapped Hardware Test Results 23.55.177.176: passed: ok…" at bounding box center [480, 465] width 213 height 59
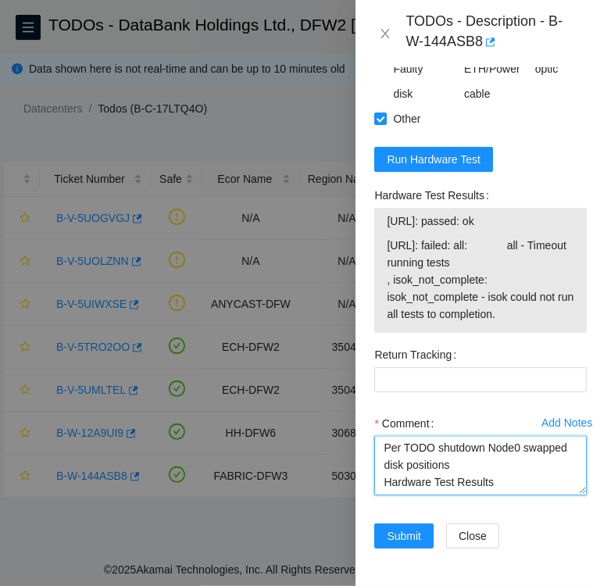
click at [525, 436] on textarea "Per TODO shutdown Node0 swapped disk positions Hardware Test Results 23.55.177.…" at bounding box center [480, 465] width 213 height 59
click at [499, 439] on textarea "Per TODO shutdown Node0 & swapped disk positions Hardware Test Results 23.55.17…" at bounding box center [480, 465] width 213 height 59
paste textarea "WFKCNFXB and WFK6M1"
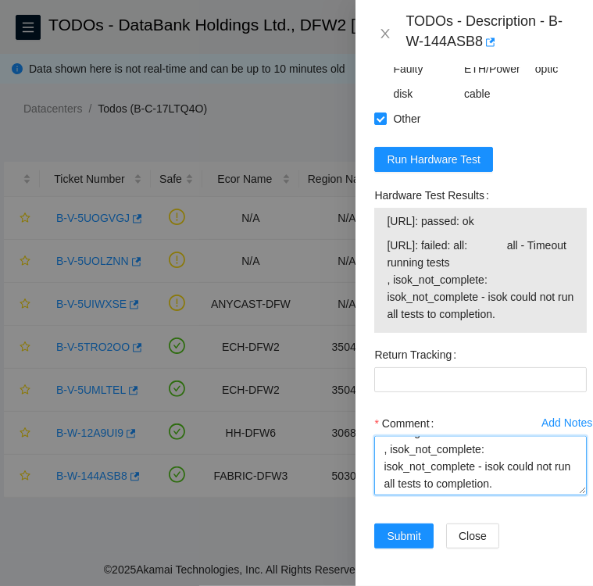
scroll to position [119, 0]
type textarea "Per TODO shutdown Node0 & swapped disk positions for SN's WFKCNFXB and WFK6M1 H…"
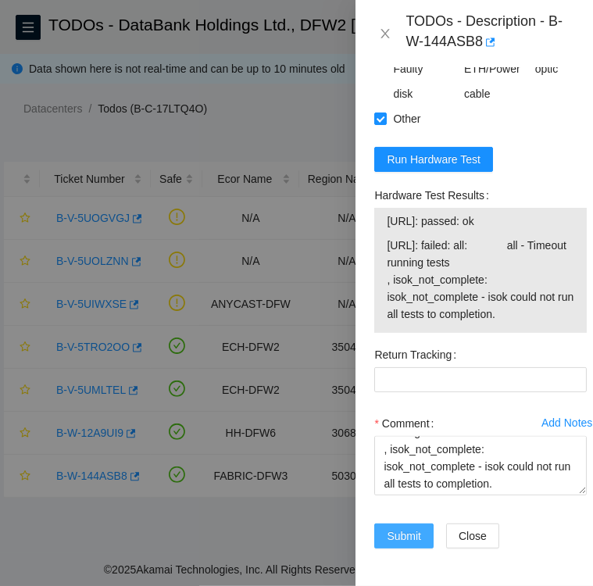
click at [407, 528] on span "Submit" at bounding box center [404, 536] width 34 height 17
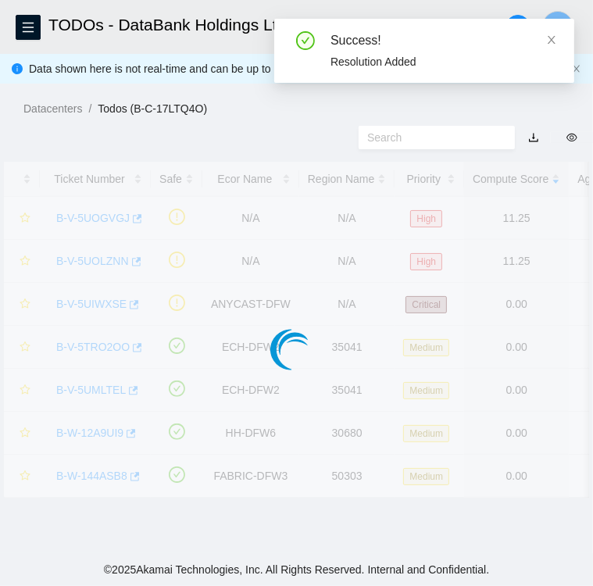
scroll to position [403, 0]
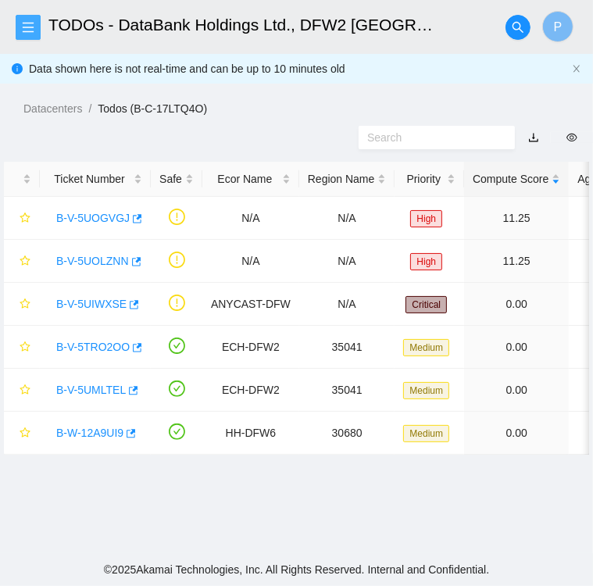
click at [27, 26] on icon "menu" at bounding box center [28, 27] width 13 height 13
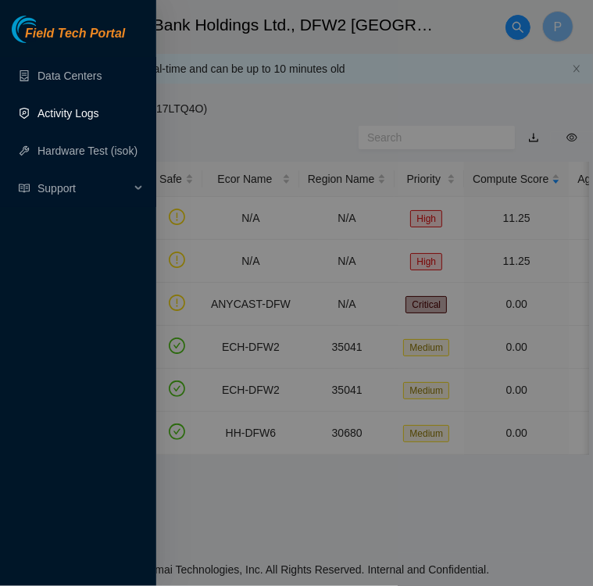
click at [66, 109] on link "Activity Logs" at bounding box center [69, 113] width 62 height 13
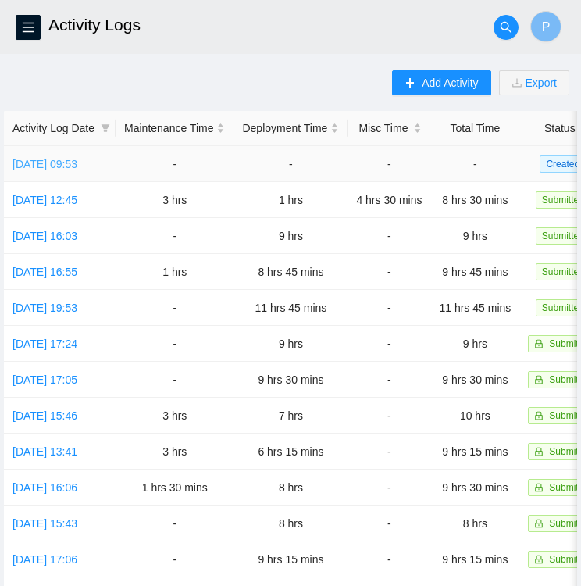
click at [50, 163] on link "Mon, 25 Aug 2025 09:53" at bounding box center [45, 164] width 65 height 13
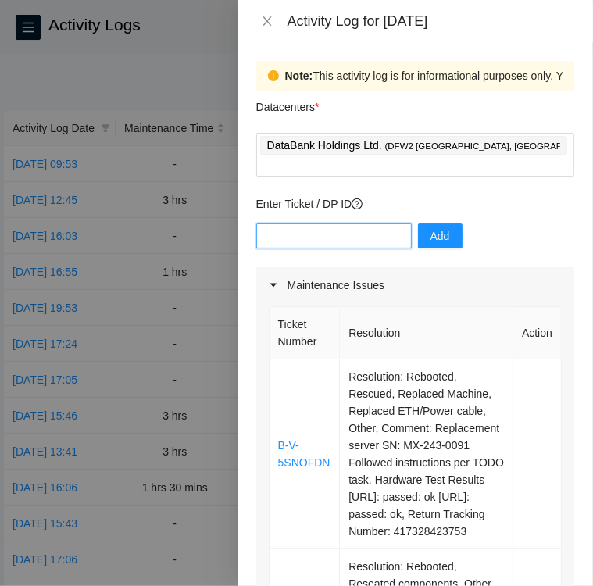
click at [287, 224] on input "text" at bounding box center [334, 236] width 156 height 25
paste input "DP82940"
type input "DP82940"
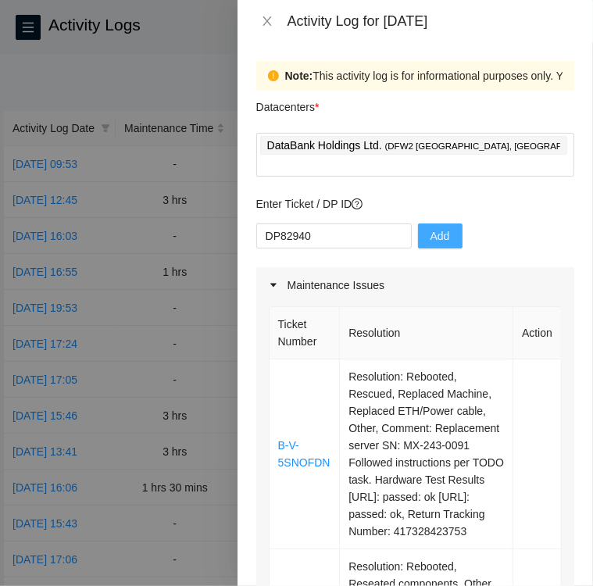
click at [446, 224] on button "Add" at bounding box center [440, 236] width 45 height 25
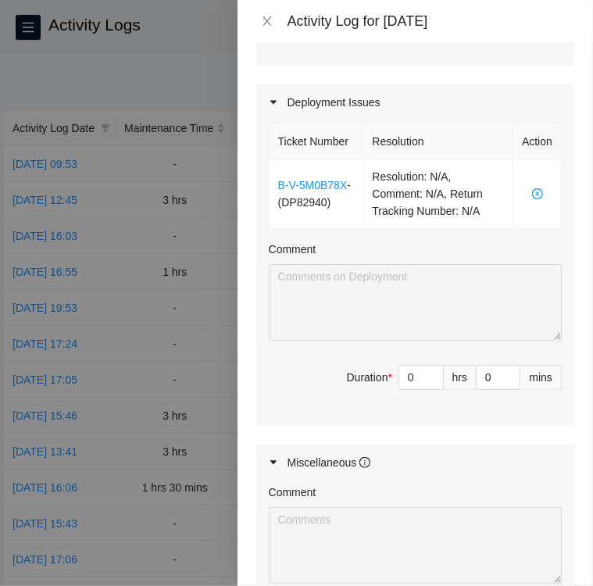
scroll to position [1228, 0]
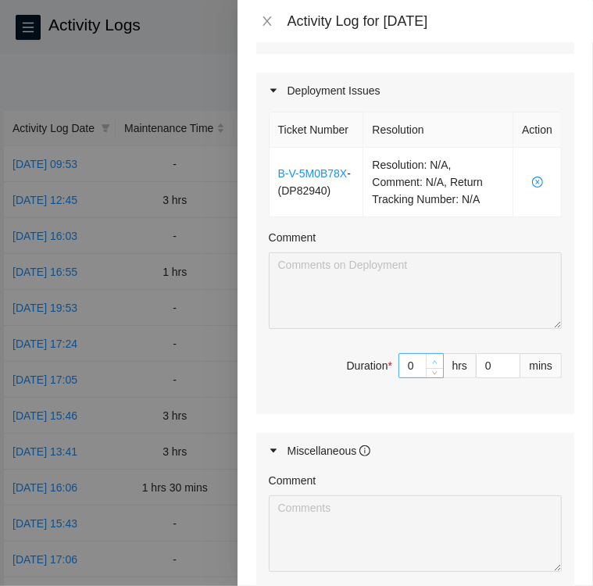
type input "1"
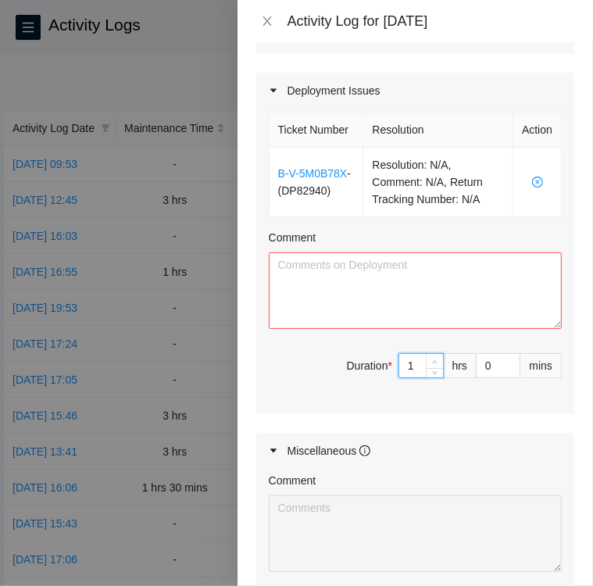
click at [432, 365] on icon "up" at bounding box center [434, 362] width 5 height 5
type input "2"
type input "3"
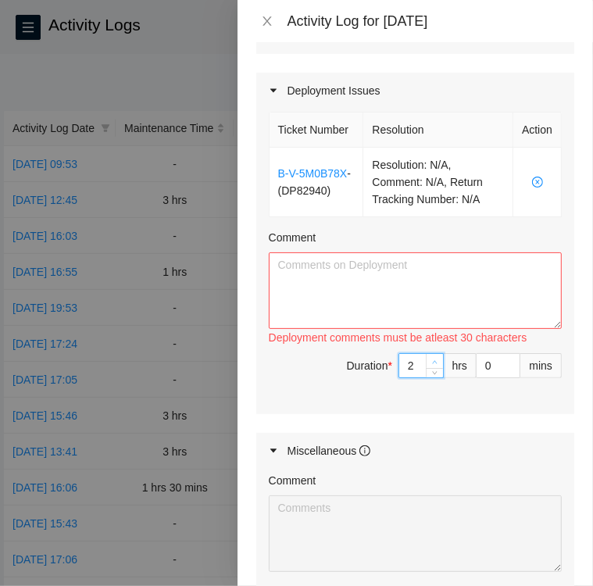
type input "3"
click at [432, 365] on icon "up" at bounding box center [434, 362] width 5 height 5
type input "4"
click at [432, 365] on icon "up" at bounding box center [434, 362] width 5 height 5
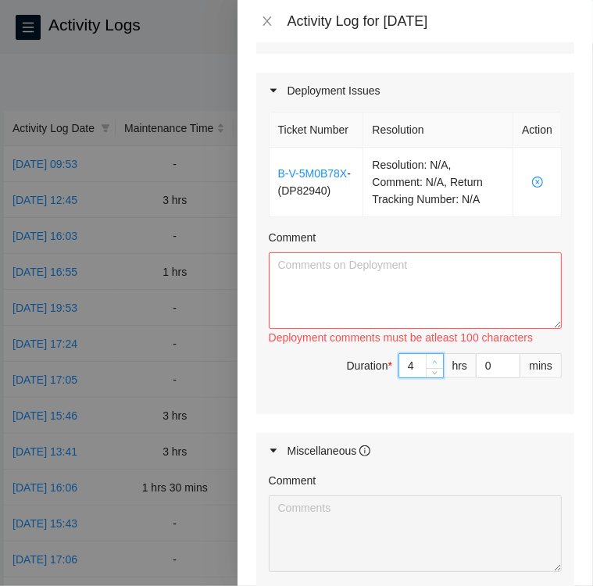
type input "5"
click at [432, 365] on icon "up" at bounding box center [434, 362] width 5 height 5
click at [349, 329] on textarea "Comment" at bounding box center [415, 290] width 293 height 77
paste textarea "DP82940 (4hrs) • I Ran two 20m LC/LC fiber cables • Labeled the cables per emai…"
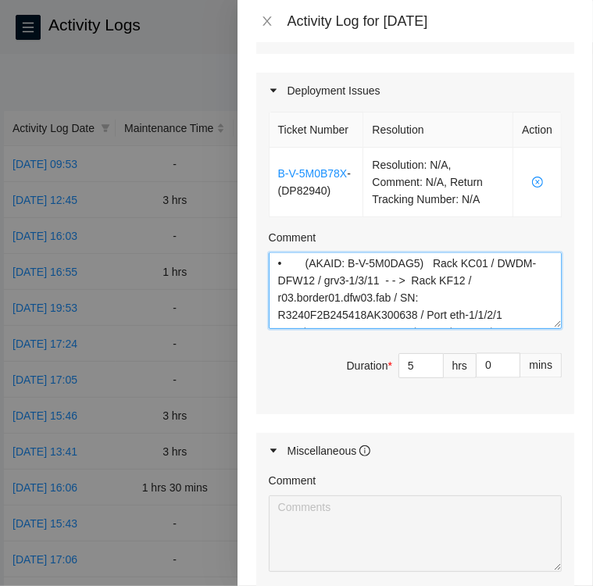
scroll to position [0, 0]
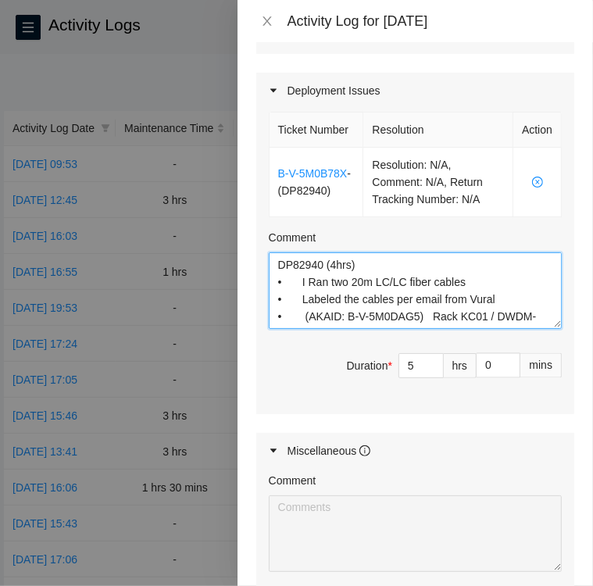
click at [354, 329] on textarea "DP82940 (4hrs) • I Ran two 20m LC/LC fiber cables • Labeled the cables per emai…" at bounding box center [415, 290] width 293 height 77
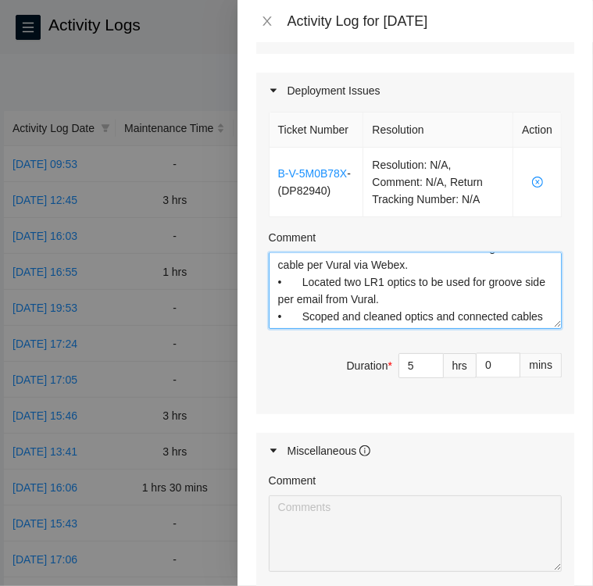
scroll to position [241, 0]
click at [314, 329] on textarea "DP82940 • I Ran two 20m LC/LC fiber cables • Labeled the cables per email from …" at bounding box center [415, 290] width 293 height 77
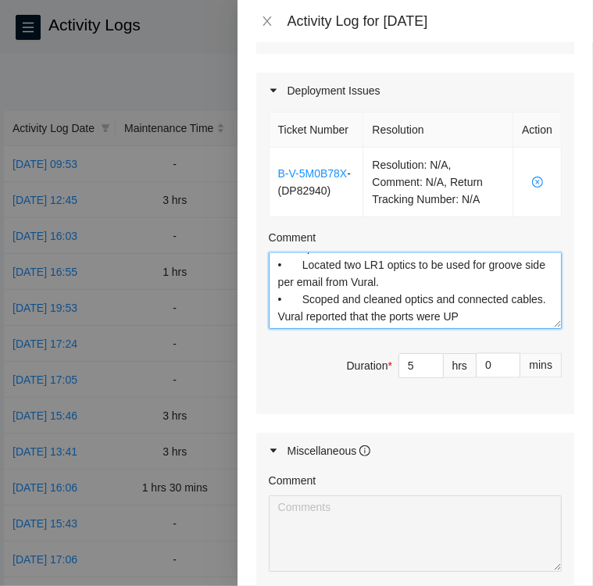
type textarea "DP82940 • I Ran two 20m LC/LC fiber cables • Labeled the cables per email from …"
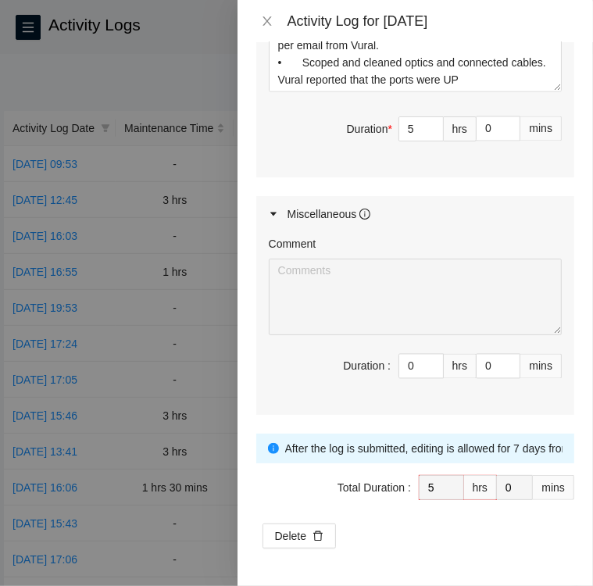
scroll to position [1490, 0]
type input "1"
type input "6"
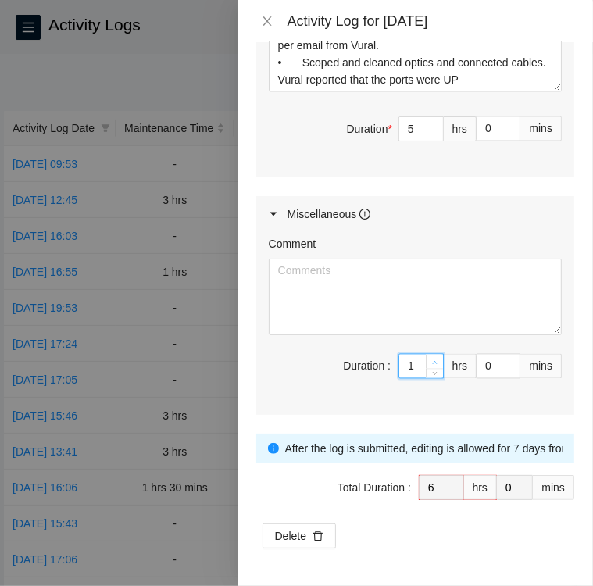
click at [432, 366] on icon "up" at bounding box center [434, 362] width 5 height 5
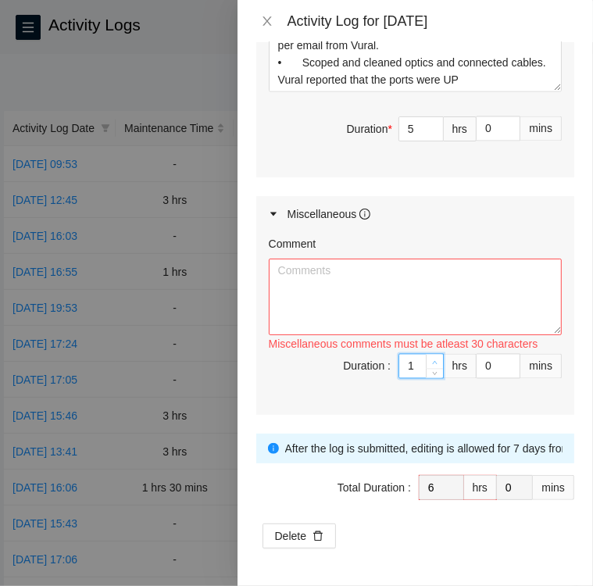
type input "2"
type input "7"
click at [432, 366] on icon "up" at bounding box center [434, 362] width 5 height 5
type input "3"
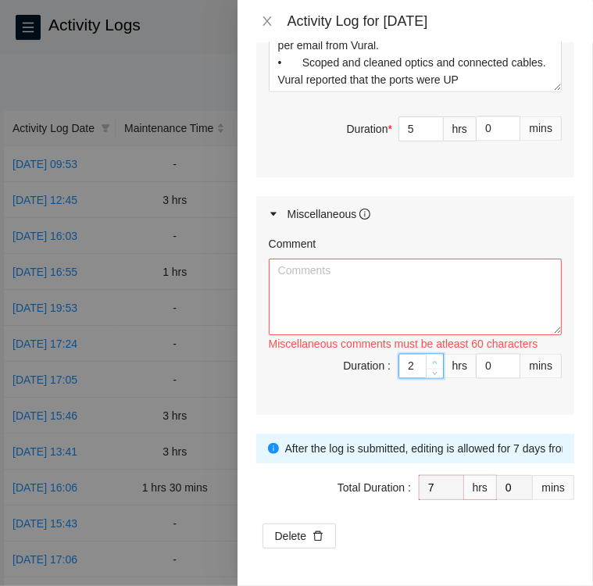
type input "8"
type input "2"
type input "7"
click at [433, 374] on icon "down" at bounding box center [435, 371] width 5 height 3
click at [485, 378] on input "0" at bounding box center [498, 366] width 43 height 23
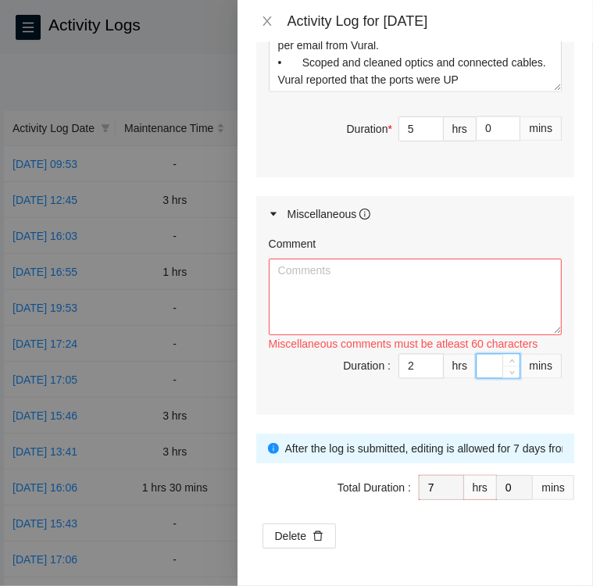
type input "3"
type input "30"
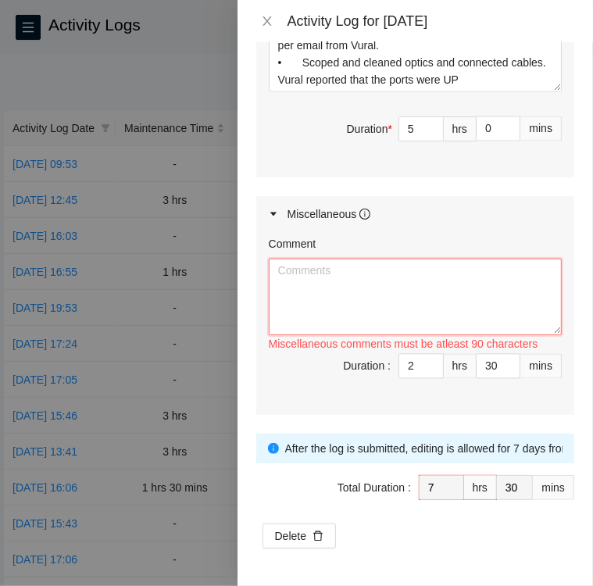
click at [444, 335] on textarea "Comment" at bounding box center [415, 297] width 293 height 77
paste textarea "Ticket B-V-5UIWXSE (critical ticket) Ken assisted me • Ken reseated ports 0 and…"
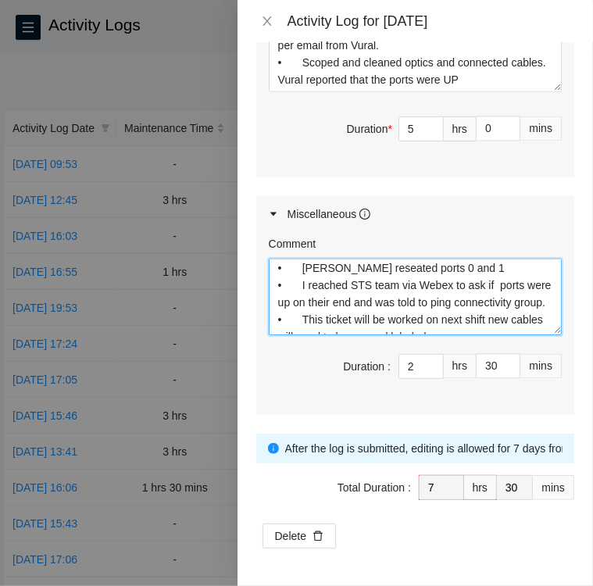
scroll to position [38, 0]
click at [399, 335] on textarea "Ticket B-V-5UIWXSE (critical ticket) Ken assisted me • Ken reseated ports 0 and…" at bounding box center [415, 297] width 293 height 77
click at [377, 335] on textarea "Ticket B-V-5UIWXSE (critical ticket) Ken assisted me • Ken reseated ports 0 and…" at bounding box center [415, 297] width 293 height 77
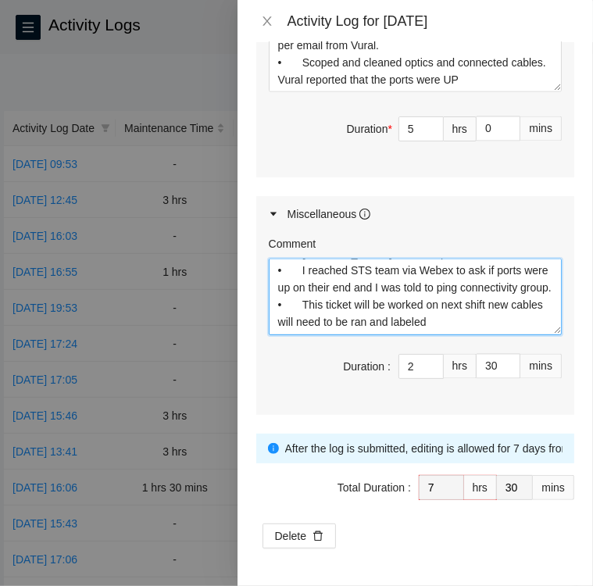
scroll to position [66, 0]
click at [377, 335] on textarea "Ticket B-V-5UIWXSE (critical ticket) Ken assisted me • Ken reseated ports 0 and…" at bounding box center [415, 297] width 293 height 77
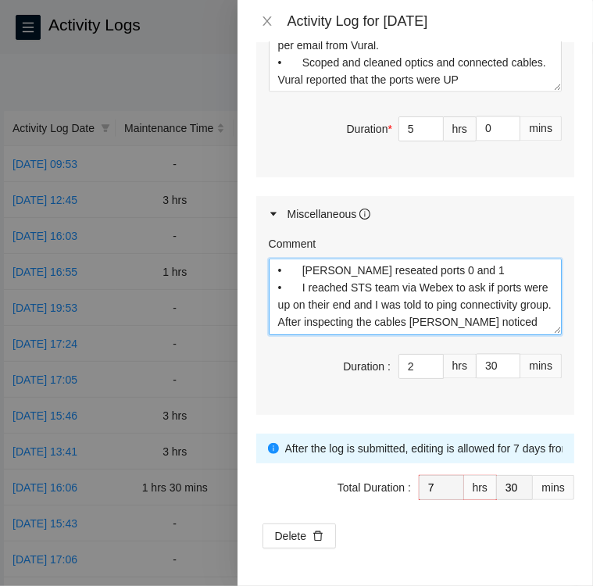
scroll to position [33, 0]
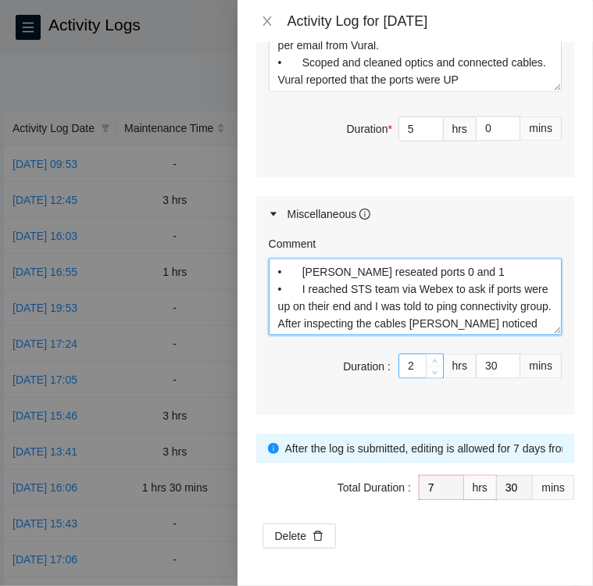
type textarea "Ticket B-V-5UIWXSE (critical ticket) Ken assisted me • Ken reseated ports 0 and…"
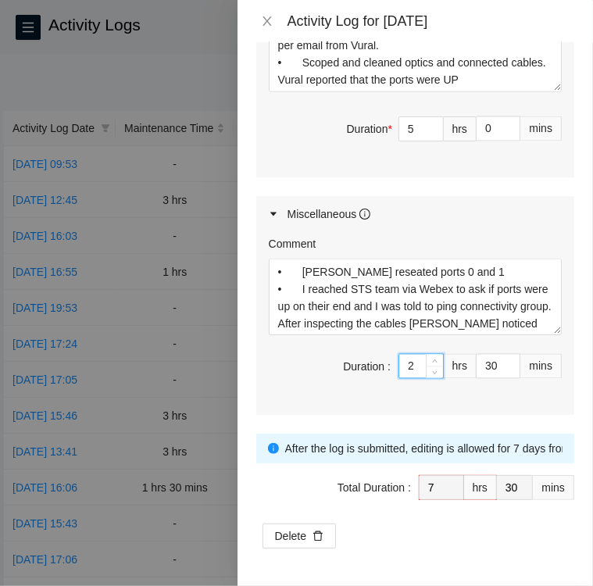
click at [406, 378] on input "2" at bounding box center [421, 366] width 44 height 23
type input "3"
type input "8"
click at [432, 366] on icon "up" at bounding box center [434, 362] width 5 height 5
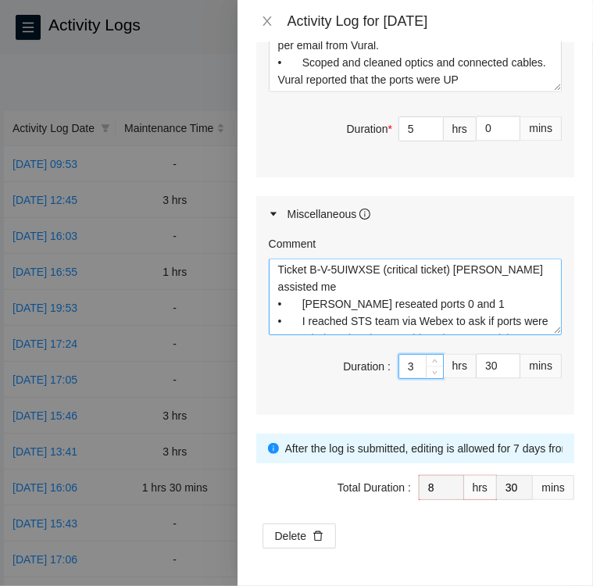
scroll to position [2, 0]
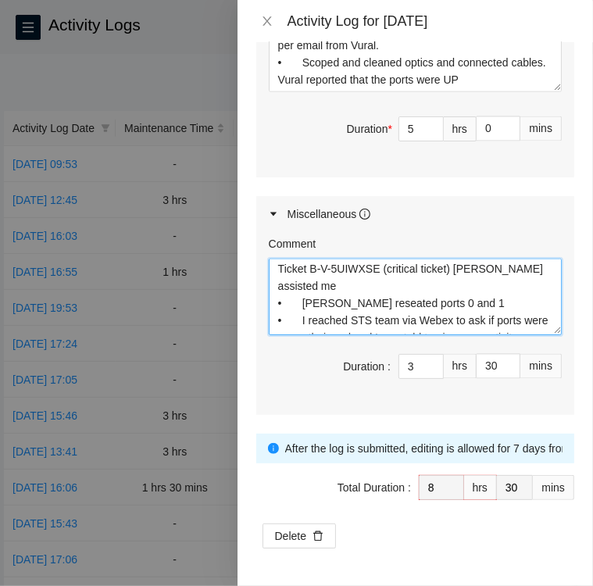
click at [516, 335] on textarea "Ticket B-V-5UIWXSE (critical ticket) Ken assisted me • Ken reseated ports 0 and…" at bounding box center [415, 297] width 293 height 77
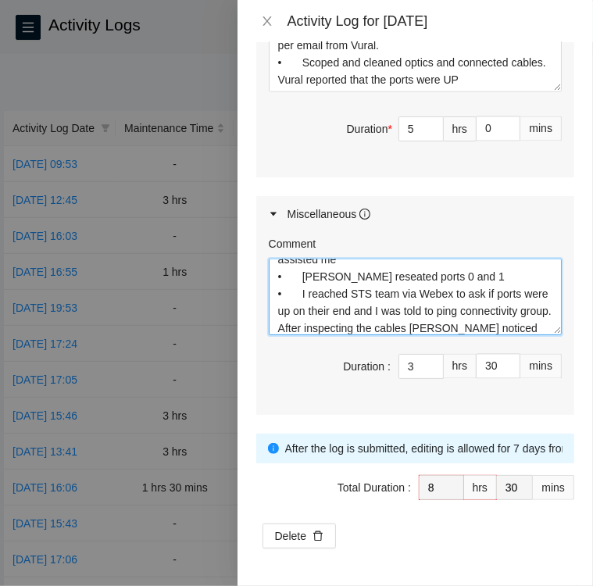
scroll to position [38, 0]
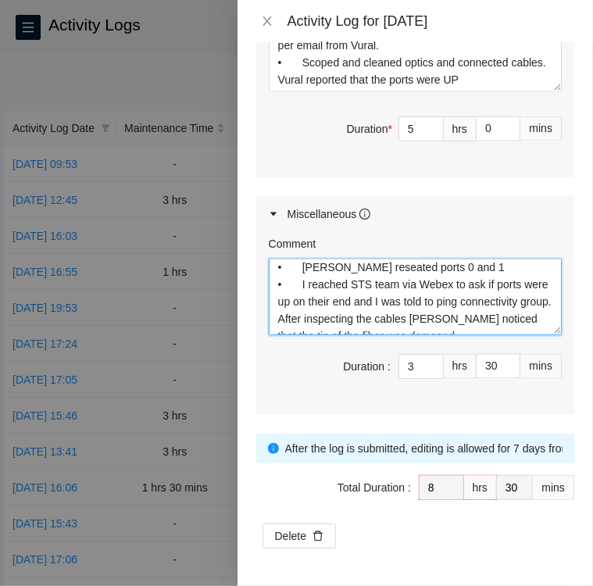
click at [371, 335] on textarea "Ticket B-V-5UIWXSE (critical ticket) Ken assisted me • Ken reseated ports 0 and…" at bounding box center [415, 297] width 293 height 77
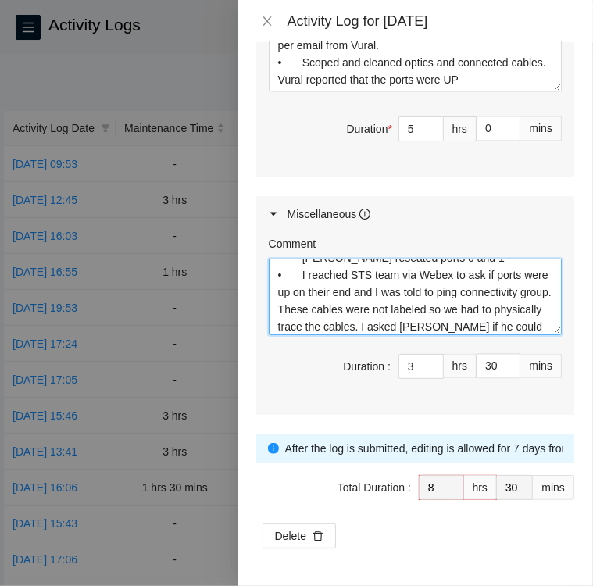
scroll to position [64, 0]
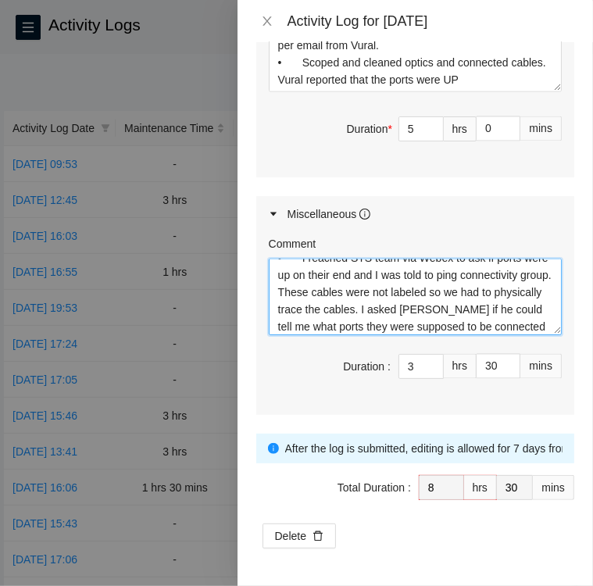
click at [419, 335] on textarea "Ticket B-V-5UIWXSE (critical ticket) Ken assisted me • Ken reseated ports 0 and…" at bounding box center [415, 297] width 293 height 77
paste textarea "according to the dwdm tool that gets updated by NIE…. DFW6 - Rack KB01 grv4-1/2…"
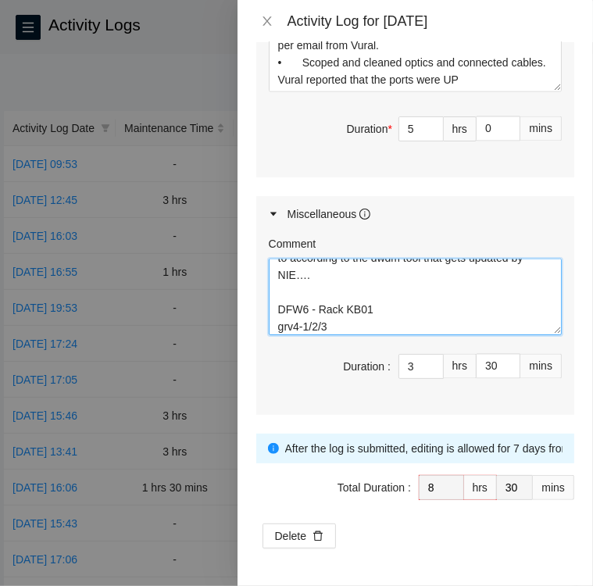
click at [278, 335] on textarea "Ticket B-V-5UIWXSE (critical ticket) Ken assisted me • Ken reseated ports 0 and…" at bounding box center [415, 297] width 293 height 77
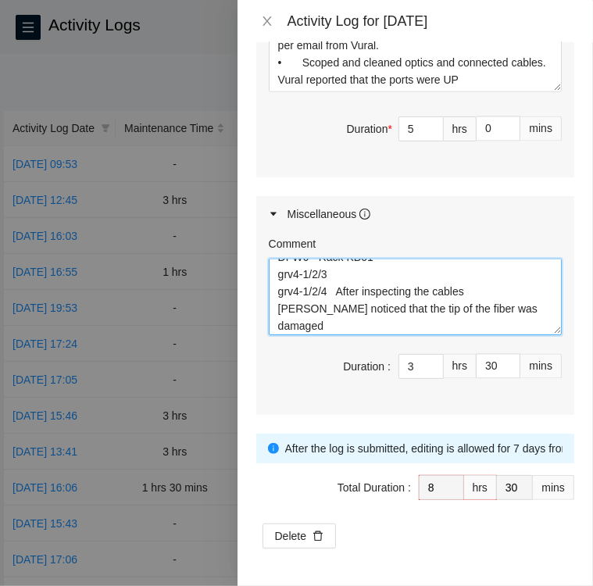
scroll to position [186, 0]
click at [464, 335] on textarea "Ticket B-V-5UIWXSE (critical ticket) Ken assisted me • Ken reseated ports 0 and…" at bounding box center [415, 297] width 293 height 77
type textarea "Ticket B-V-5UIWXSE (critical ticket) Ken assisted me • Ken reseated ports 0 and…"
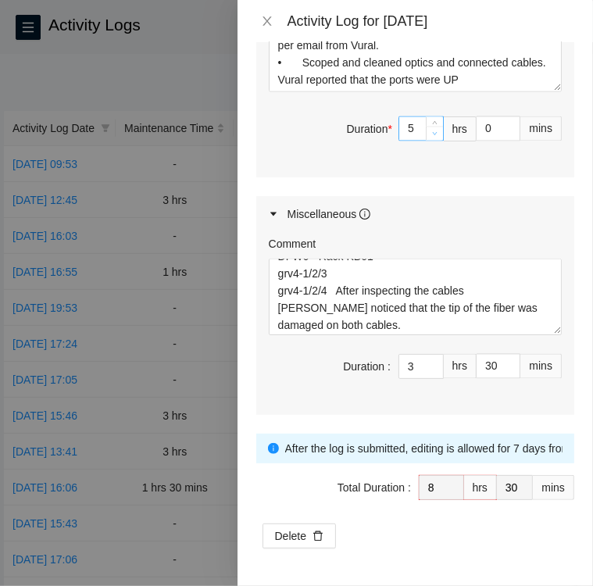
type input "4"
type input "7"
click at [431, 139] on span "down" at bounding box center [435, 134] width 9 height 9
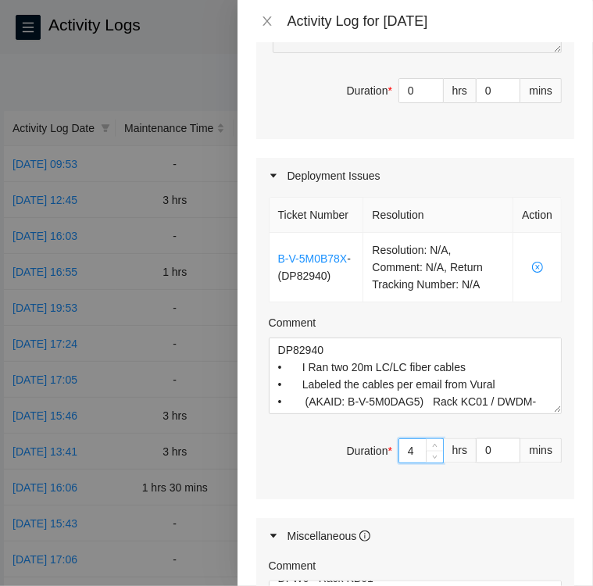
scroll to position [1143, 0]
click at [426, 102] on span "Decrease Value" at bounding box center [434, 95] width 17 height 14
click at [426, 102] on div at bounding box center [434, 90] width 17 height 23
type input "1"
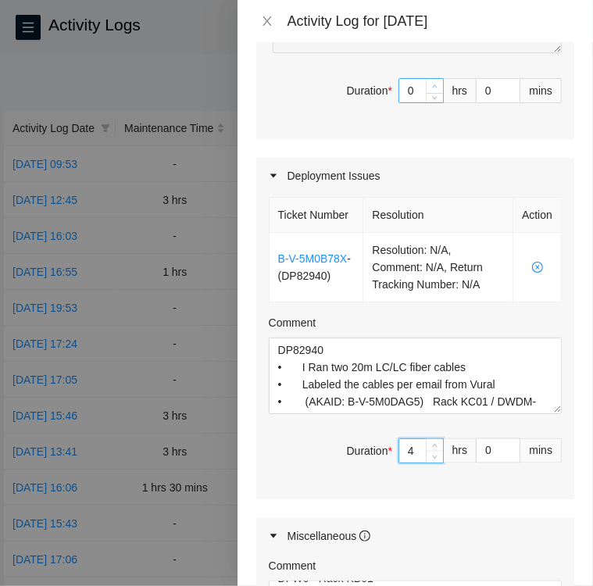
type input "8"
click at [432, 89] on icon "up" at bounding box center [434, 86] width 5 height 5
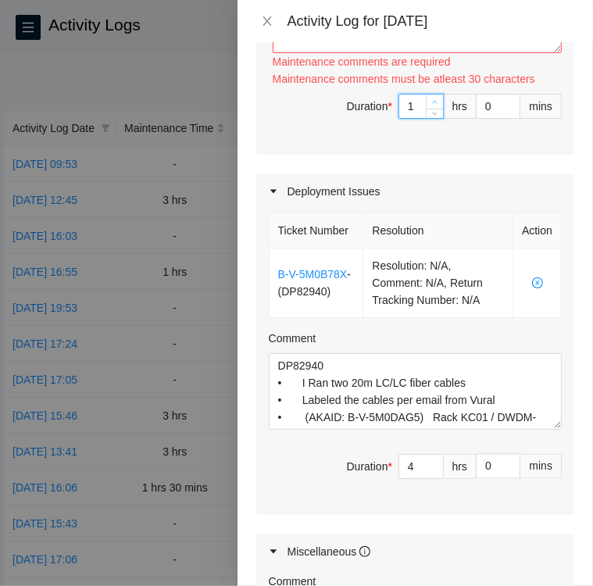
type input "2"
type input "9"
type input "3"
type input "10"
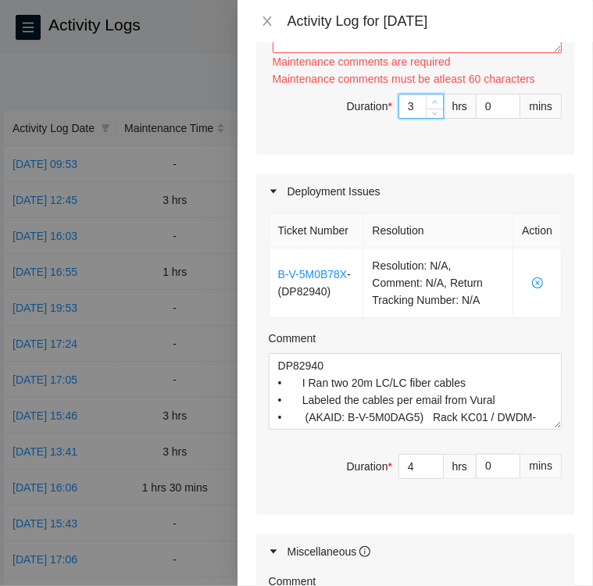
click at [431, 107] on span "up" at bounding box center [435, 102] width 9 height 9
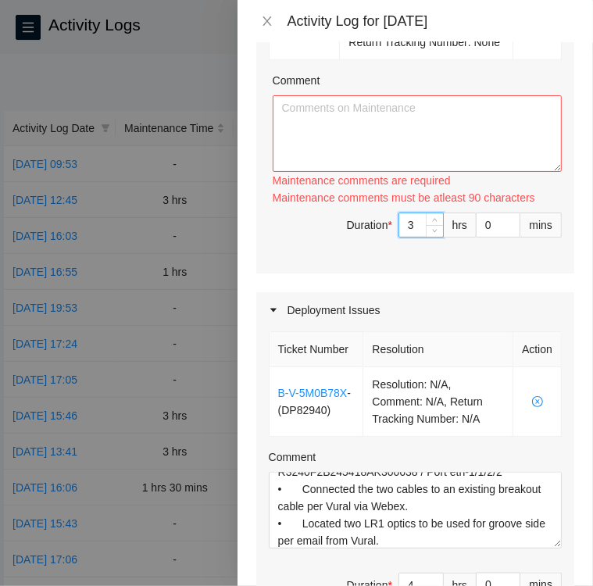
scroll to position [1026, 0]
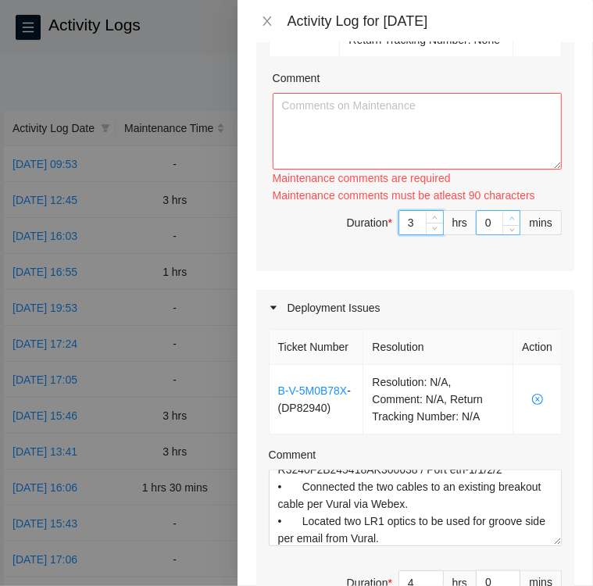
type input "1"
type input "31"
click at [507, 224] on span "up" at bounding box center [511, 218] width 9 height 9
type input "2"
type input "32"
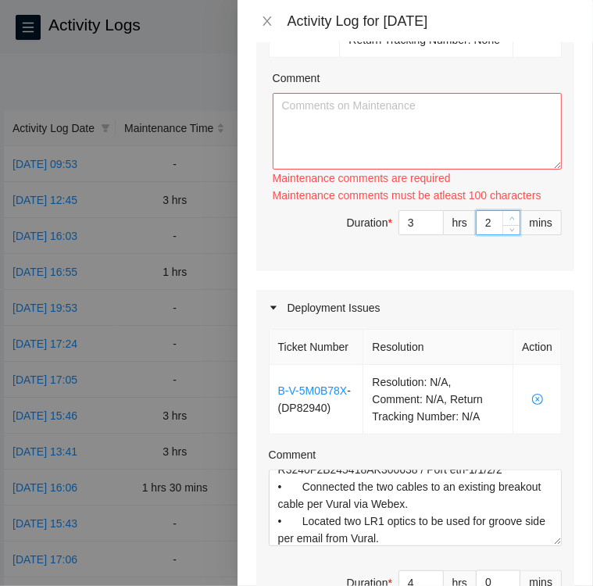
click at [507, 224] on span "up" at bounding box center [511, 218] width 9 height 9
type input "3"
type input "33"
click at [507, 224] on span "up" at bounding box center [511, 218] width 9 height 9
type input "4"
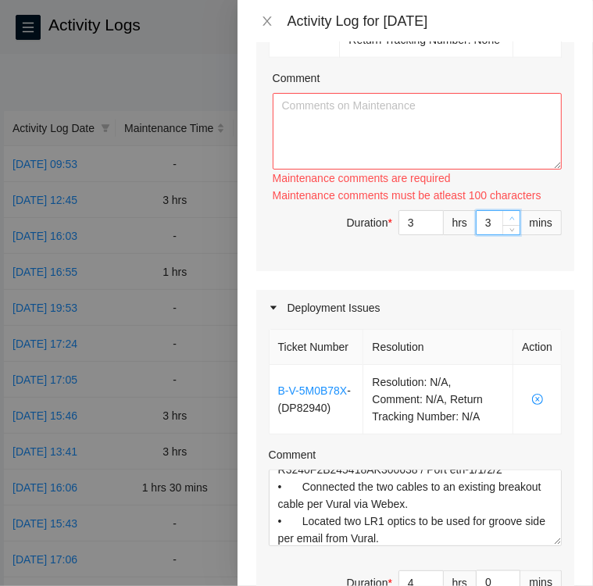
type input "34"
click at [507, 224] on span "up" at bounding box center [511, 218] width 9 height 9
type input "5"
type input "35"
click at [507, 224] on span "up" at bounding box center [511, 218] width 9 height 9
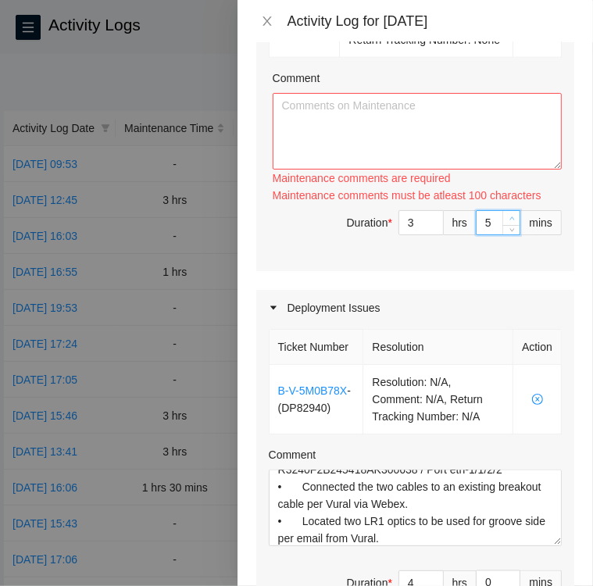
type input "6"
type input "36"
click at [507, 224] on span "up" at bounding box center [511, 218] width 9 height 9
type input "7"
type input "37"
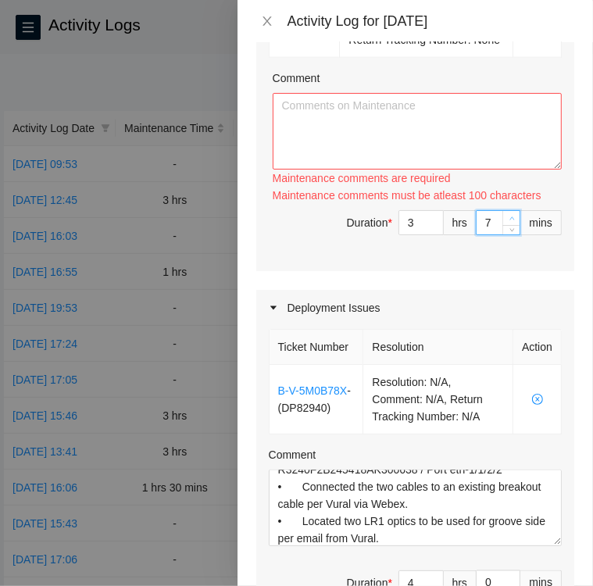
click at [507, 224] on span "up" at bounding box center [511, 218] width 9 height 9
type input "8"
type input "38"
click at [507, 224] on span "up" at bounding box center [511, 218] width 9 height 9
type input "9"
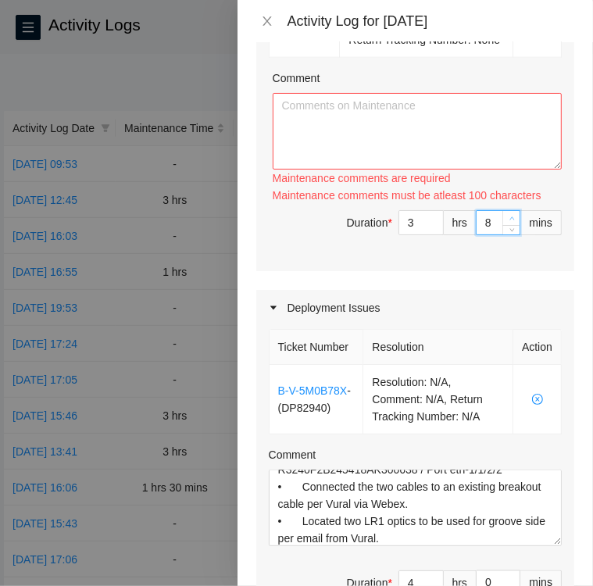
type input "39"
click at [507, 224] on span "up" at bounding box center [511, 218] width 9 height 9
type input "10"
type input "40"
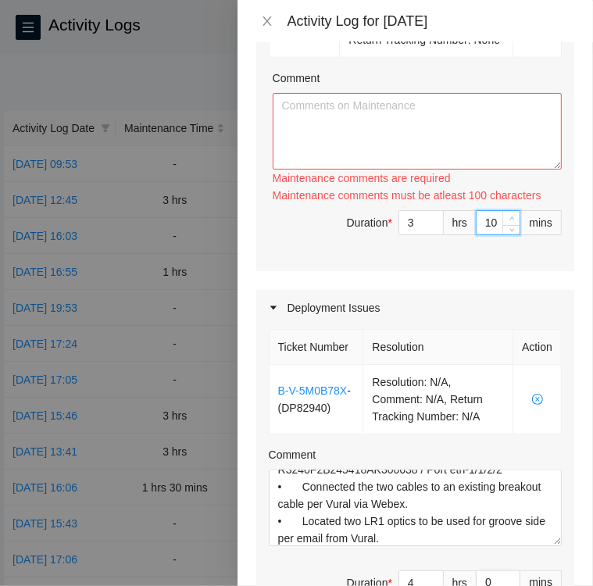
type input "11"
type input "41"
click at [507, 224] on span "up" at bounding box center [511, 218] width 9 height 9
type input "1"
type input "31"
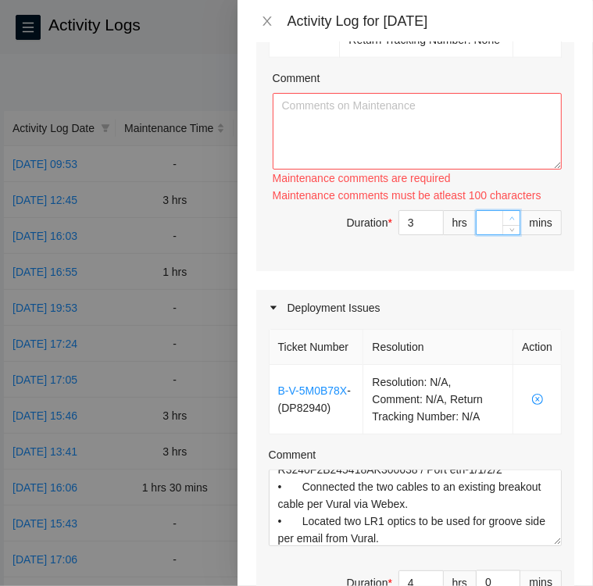
type input "30"
type input "3"
type input "33"
type input "30"
type input "11"
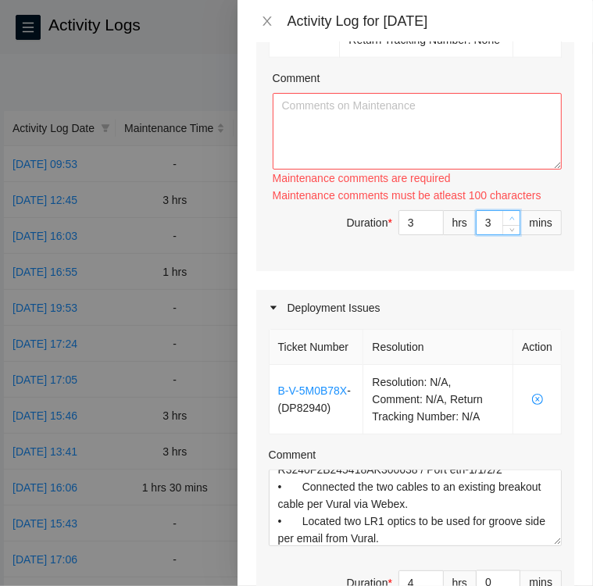
type input "0"
type input "30"
click at [473, 326] on div "Deployment Issues" at bounding box center [415, 308] width 318 height 36
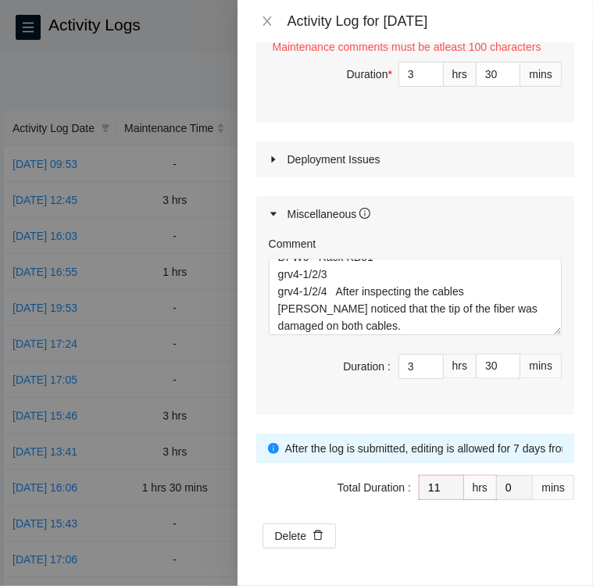
scroll to position [224, 0]
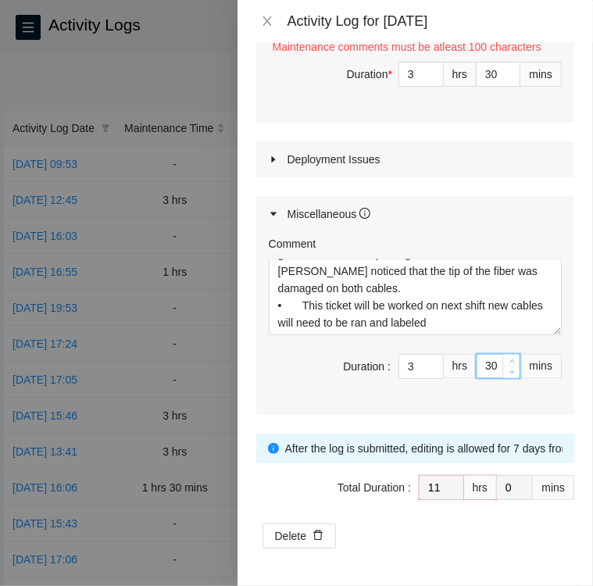
click at [485, 378] on input "30" at bounding box center [498, 366] width 43 height 23
type input "3"
type input "10"
type input "33"
type input "30"
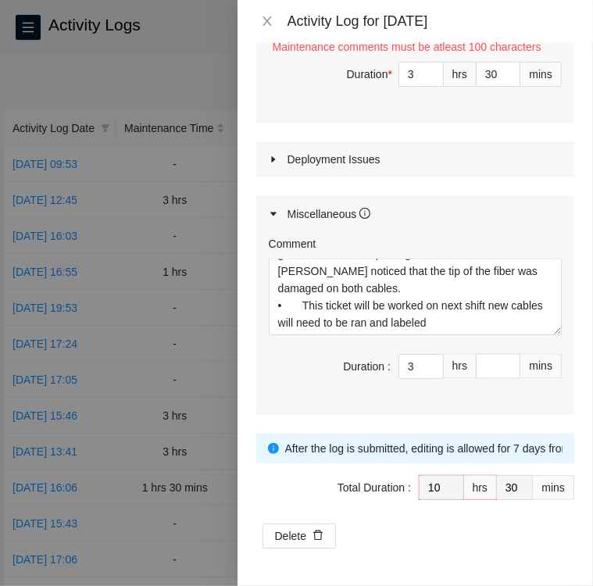
click at [484, 232] on div "Miscellaneous" at bounding box center [415, 214] width 318 height 36
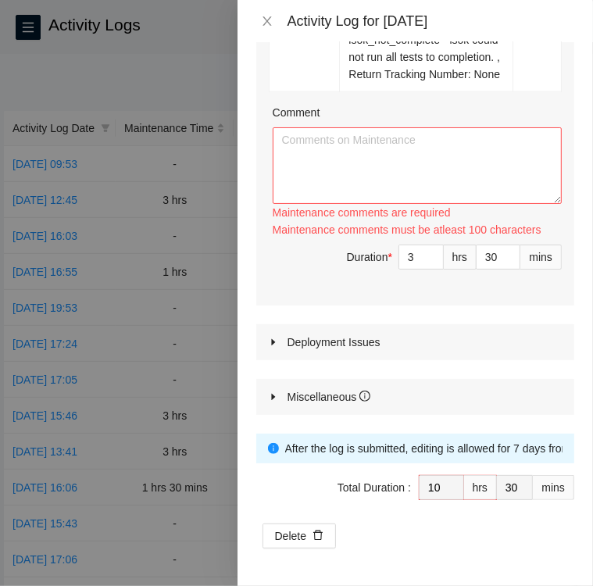
scroll to position [1073, 0]
click at [277, 397] on icon "caret-right" at bounding box center [273, 396] width 9 height 9
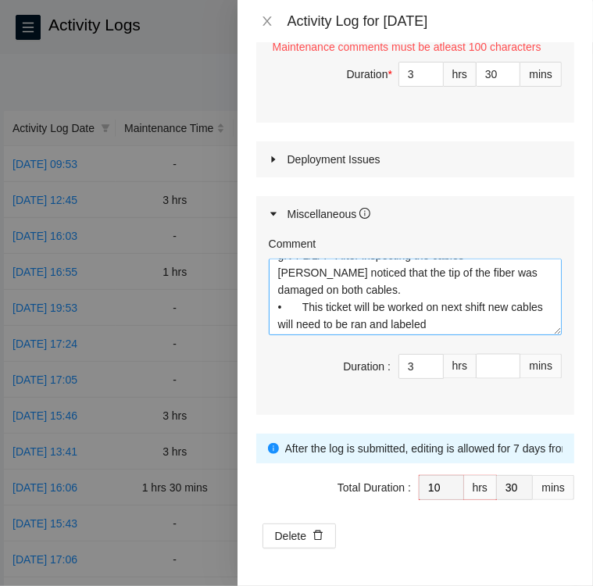
scroll to position [224, 0]
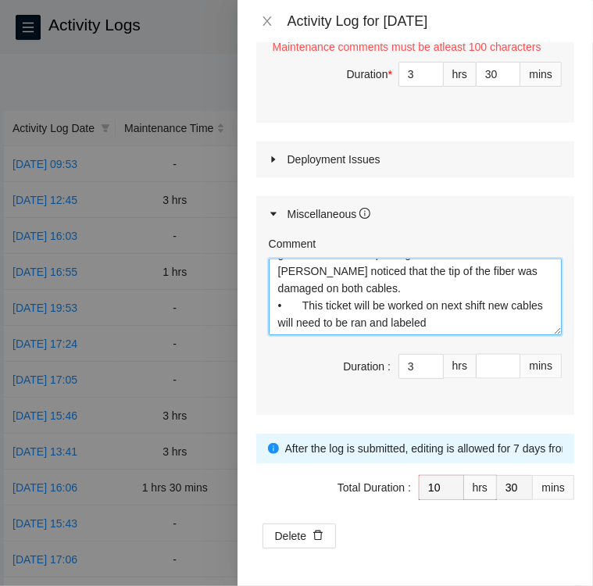
click at [476, 335] on textarea "Ticket B-V-5UIWXSE (critical ticket) Ken assisted me • Ken reseated ports 0 and…" at bounding box center [415, 297] width 293 height 77
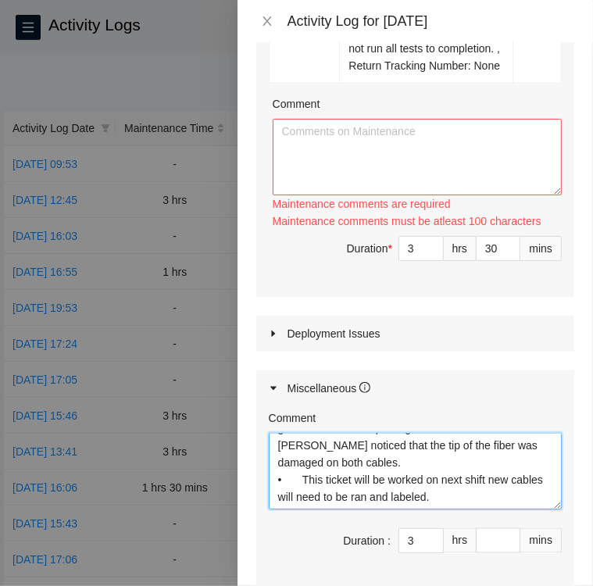
scroll to position [986, 0]
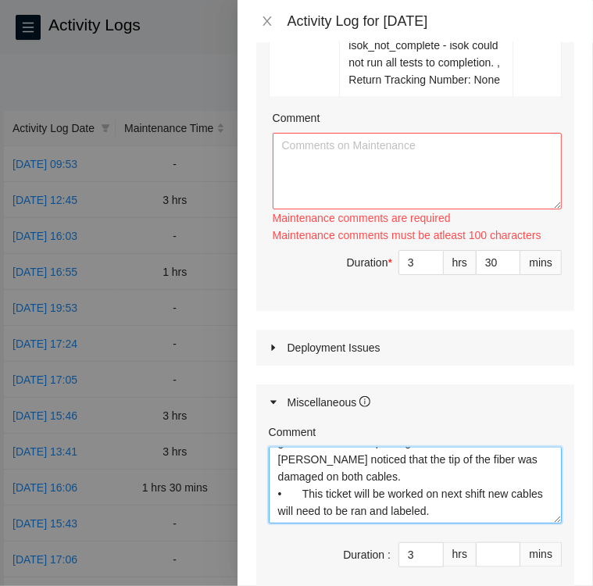
type textarea "Ticket B-V-5UIWXSE (critical ticket) Ken assisted me • Ken reseated ports 0 and…"
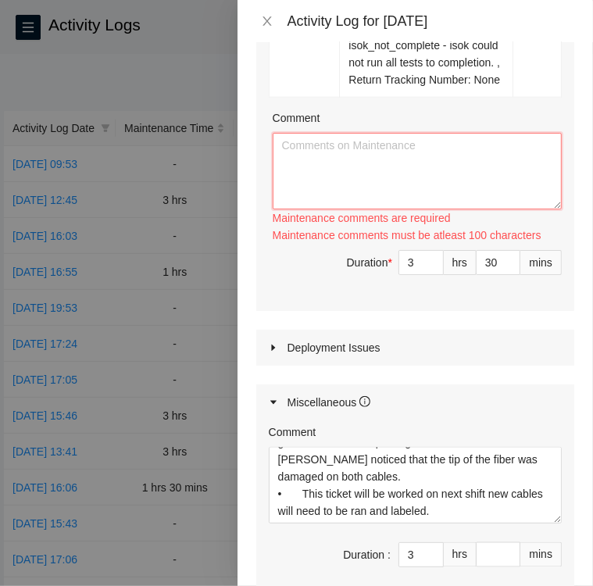
click at [424, 209] on textarea "Comment" at bounding box center [417, 171] width 289 height 77
paste textarea "Activity Log 8/25/25 Upon Arrival there were five tickets, three medium priorit…"
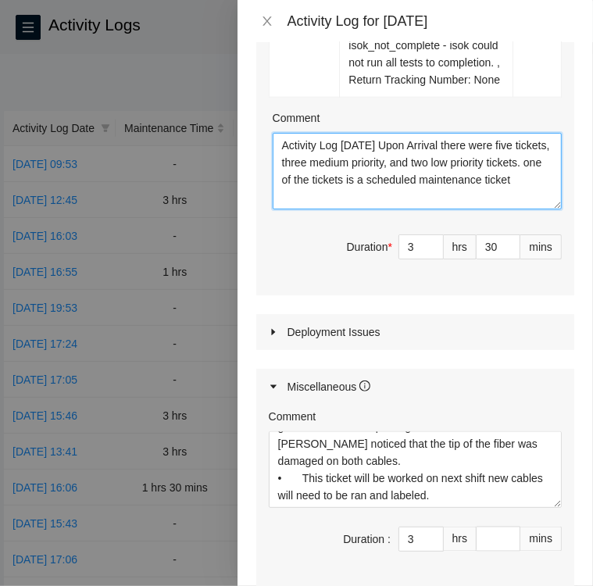
click at [324, 209] on textarea "Activity Log 8/25/25 Upon Arrival there were five tickets, three medium priorit…" at bounding box center [417, 171] width 289 height 77
click at [405, 209] on textarea "Activity Log 8/25/25 Upon Arrival there were five tickets, three medium priorit…" at bounding box center [417, 171] width 289 height 77
paste textarea "Ticket: B-V-5SNOFDN"
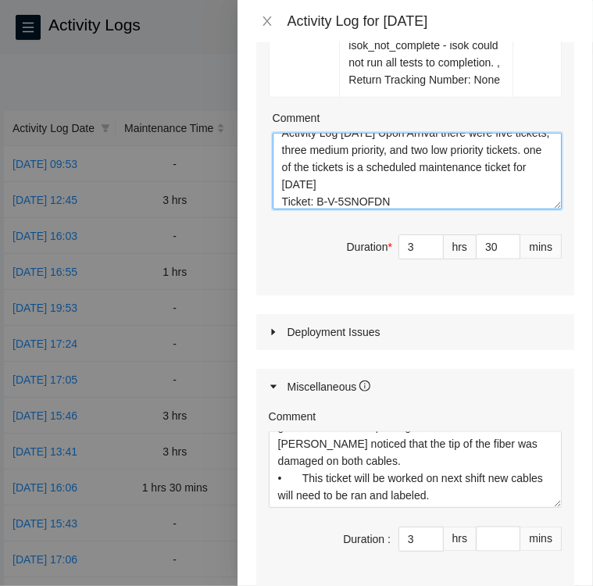
click at [431, 209] on textarea "Activity Log 8/25/25 Upon Arrival there were five tickets, three medium priorit…" at bounding box center [417, 171] width 289 height 77
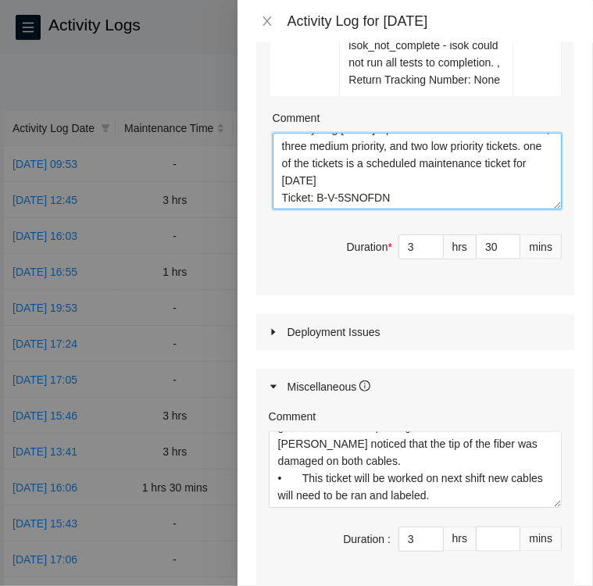
scroll to position [30, 0]
paste textarea "• Located Rack KA10 and verified SN MX-1915-0030-N1 for machine 02:00, 02:01 • …"
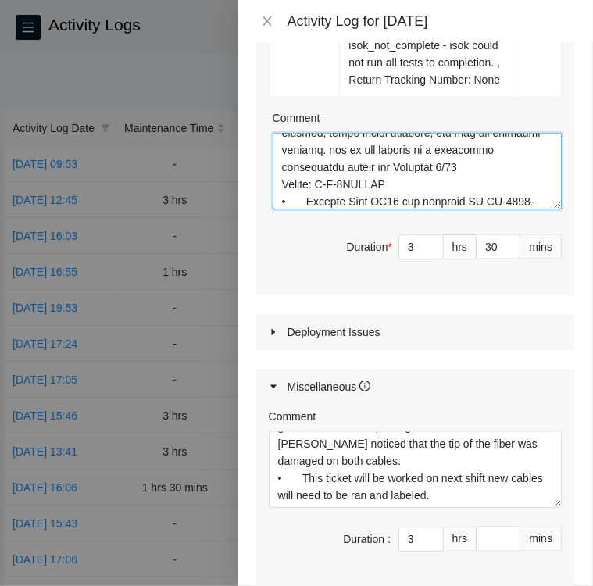
scroll to position [511, 0]
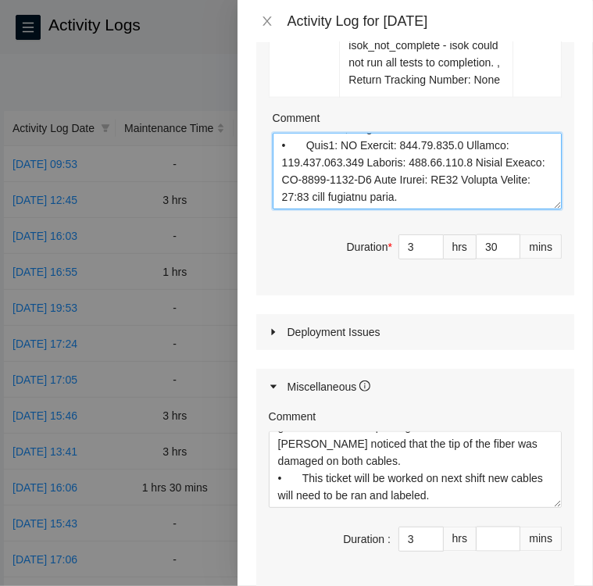
click at [510, 209] on textarea "Comment" at bounding box center [417, 171] width 289 height 77
paste textarea "• After rebooting I entered the network configuration, Rack and machine number …"
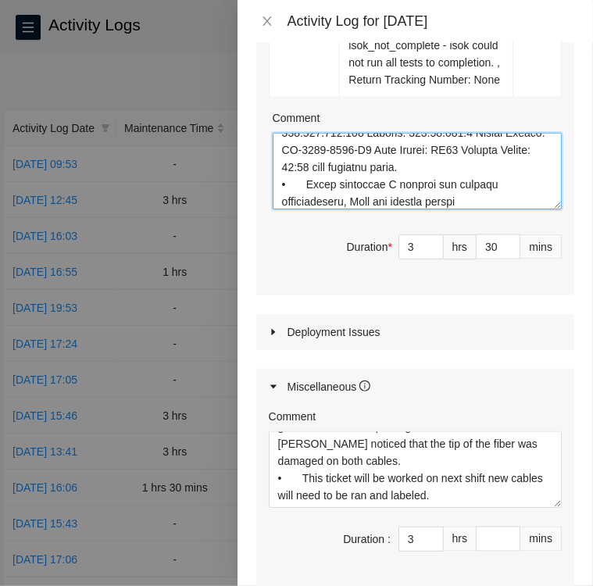
scroll to position [838, 0]
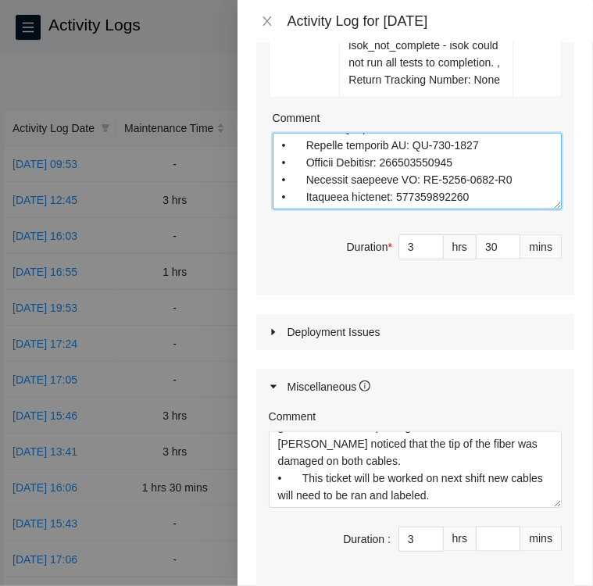
click at [480, 209] on textarea "Comment" at bounding box center [417, 171] width 289 height 77
paste textarea "Ticket B-W-YDP54Z"
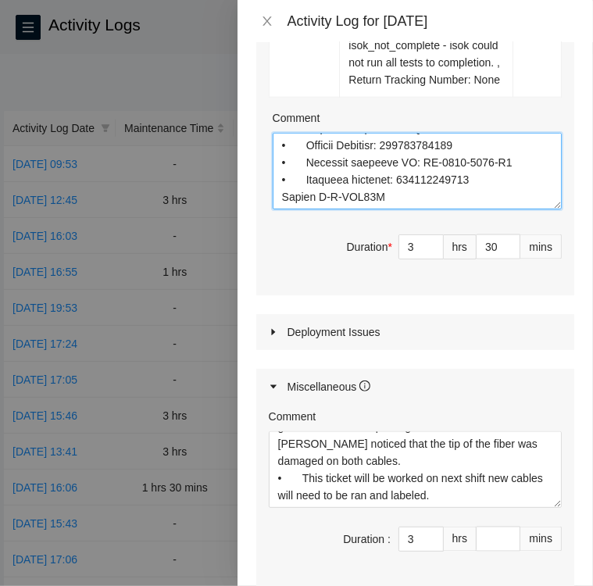
scroll to position [855, 0]
click at [403, 209] on textarea "Comment" at bounding box center [417, 171] width 289 height 77
paste textarea "• Per TODO task report the LED status of the PSU and it is flashing green • Shu…"
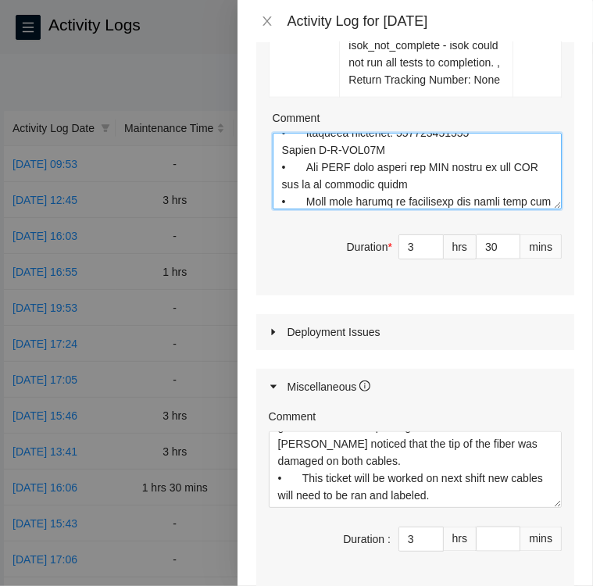
scroll to position [993, 0]
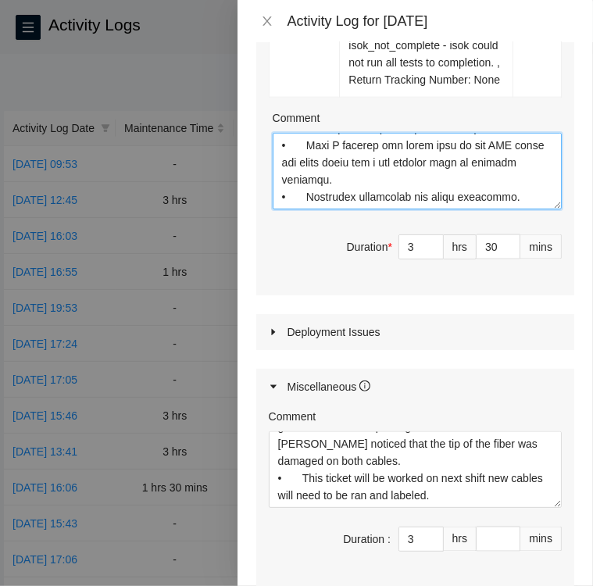
click at [517, 209] on textarea "Comment" at bounding box center [417, 171] width 289 height 77
paste textarea "Ticket B-W-144ASB8"
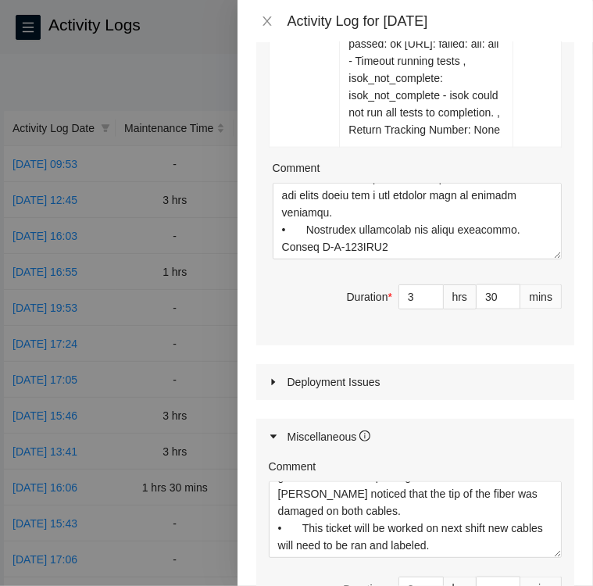
scroll to position [932, 0]
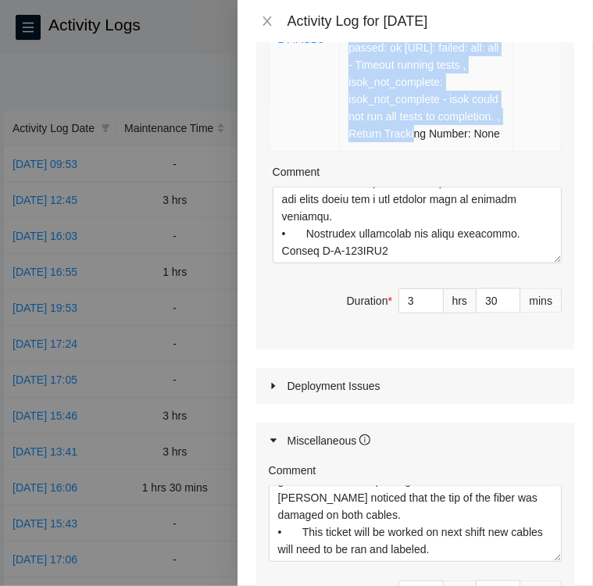
drag, startPoint x: 344, startPoint y: 79, endPoint x: 402, endPoint y: 197, distance: 131.8
click at [402, 152] on td "Resolution: Rebooted, Rescued, Reseated components, Other, Comment: Per TODO sh…" at bounding box center [427, 30] width 174 height 241
copy td "Hardware Test Results 23.55.177.176: passed: ok 23.55.177.177: failed: all: all…"
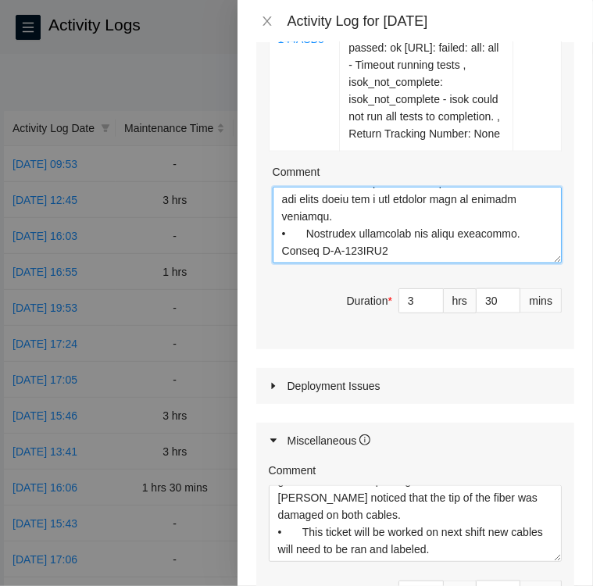
click at [407, 263] on textarea "Comment" at bounding box center [417, 225] width 289 height 77
click at [387, 263] on textarea "Comment" at bounding box center [417, 225] width 289 height 77
paste textarea "• Located Rack KC07 machine 23:00 • Verified SN MX-2043-0017-N0 • Per TODO powe…"
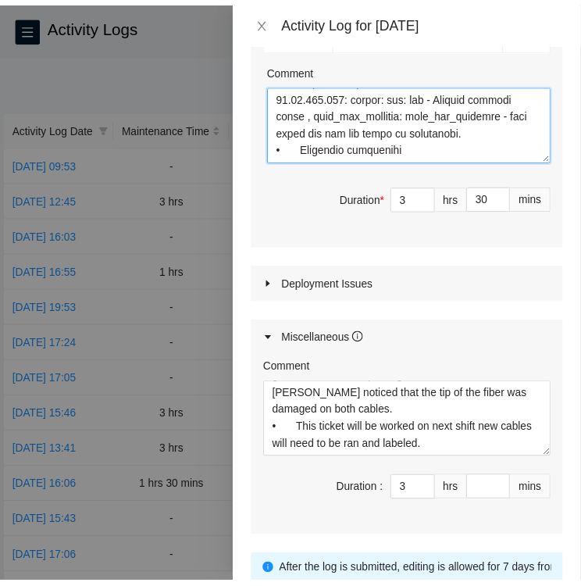
scroll to position [1240, 0]
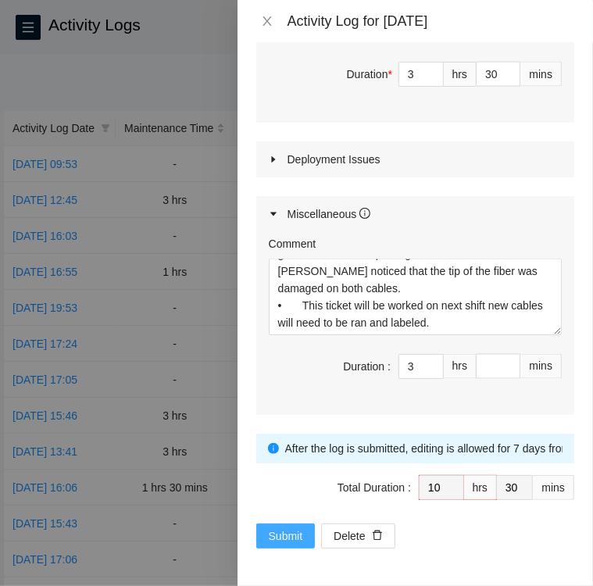
type textarea "Activity Log 8/25/25 Upon Arrival there were five tickets, three medium priorit…"
click at [264, 532] on button "Submit" at bounding box center [285, 536] width 59 height 25
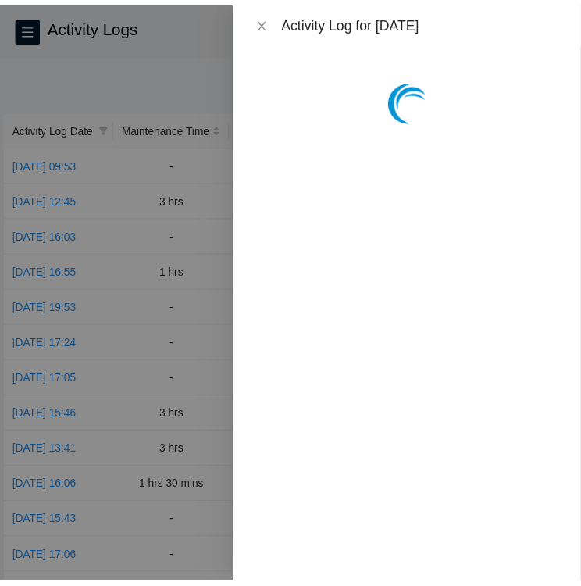
scroll to position [0, 0]
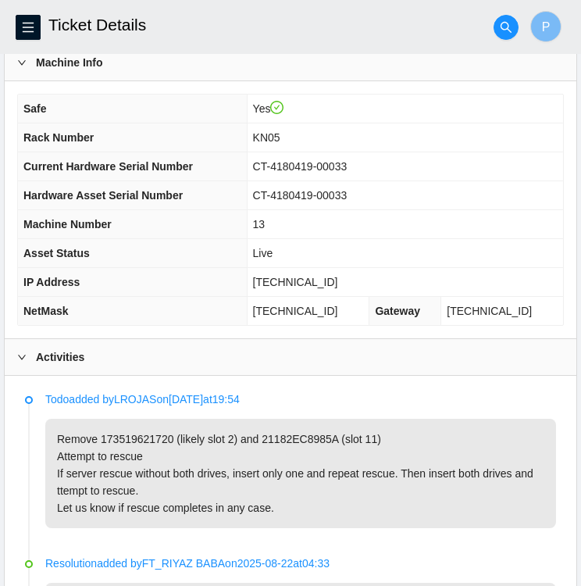
scroll to position [472, 0]
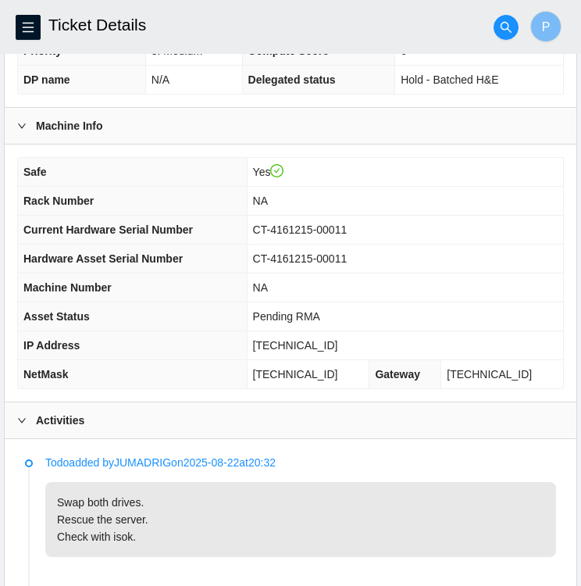
scroll to position [412, 0]
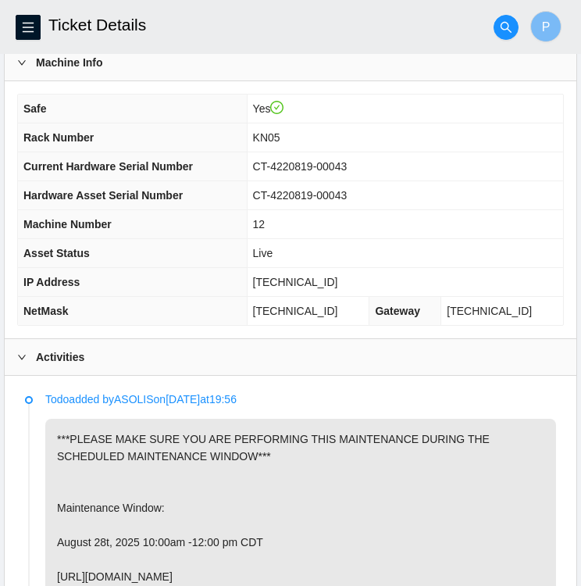
scroll to position [475, 0]
